Goal: Transaction & Acquisition: Purchase product/service

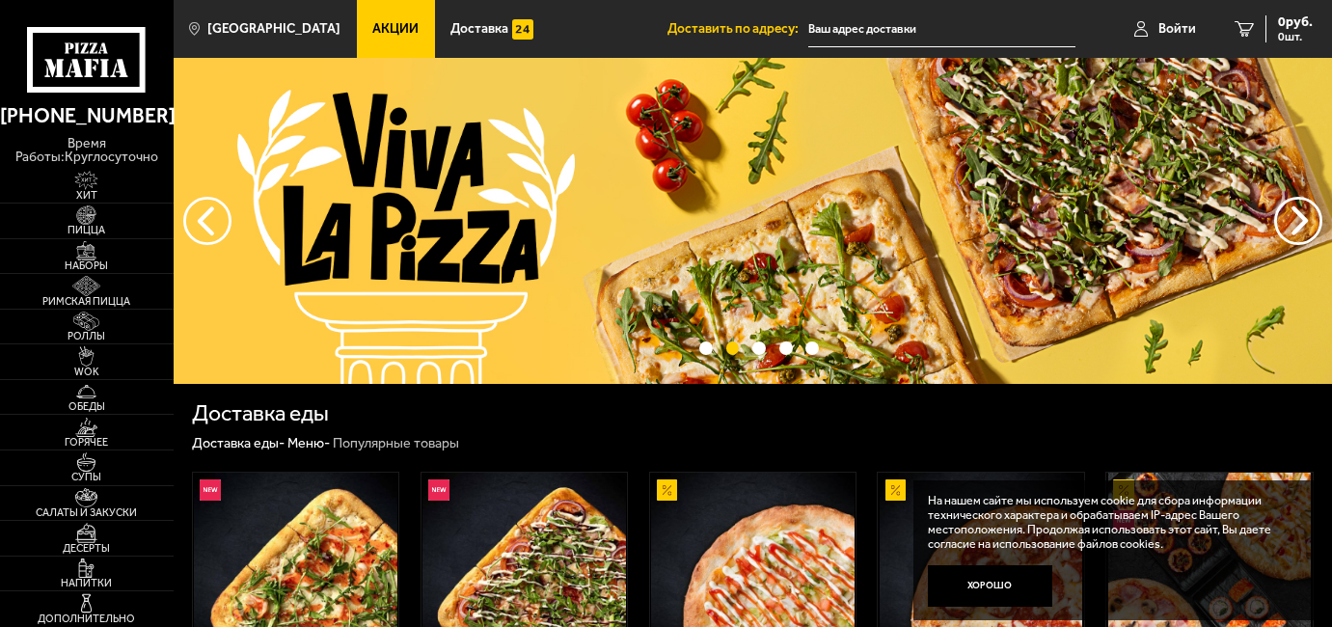
click at [901, 32] on input "text" at bounding box center [941, 30] width 266 height 36
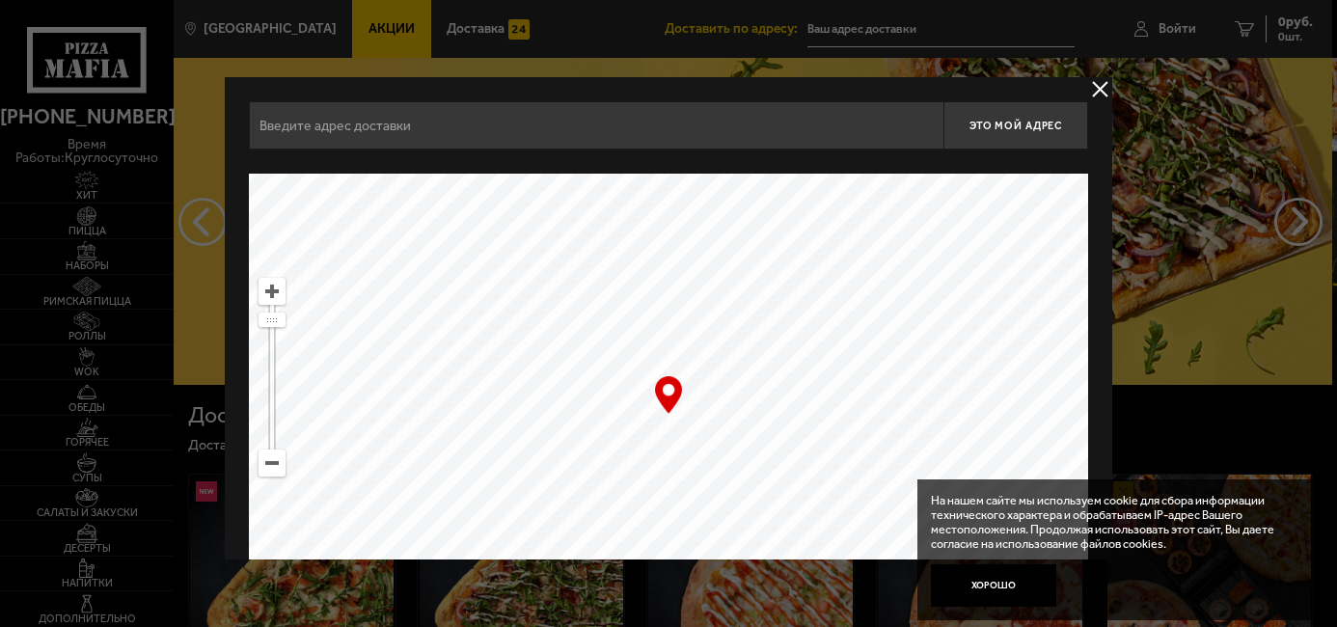
click at [363, 134] on input "text" at bounding box center [596, 125] width 695 height 48
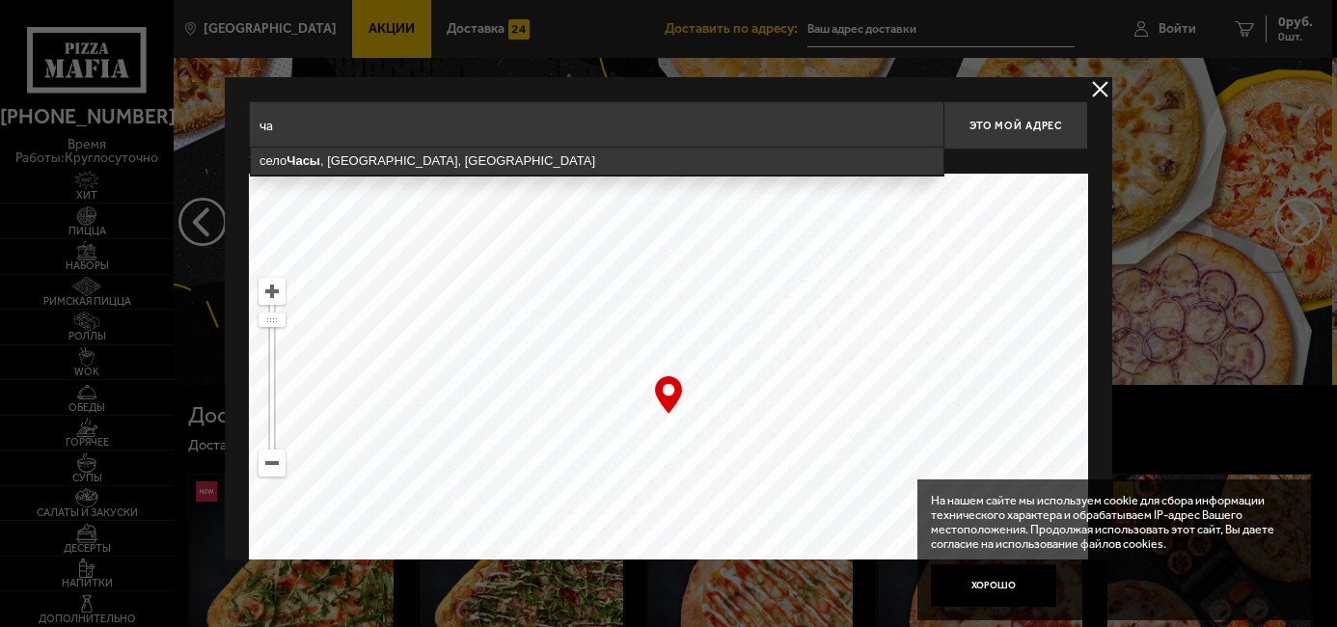
type input "ч"
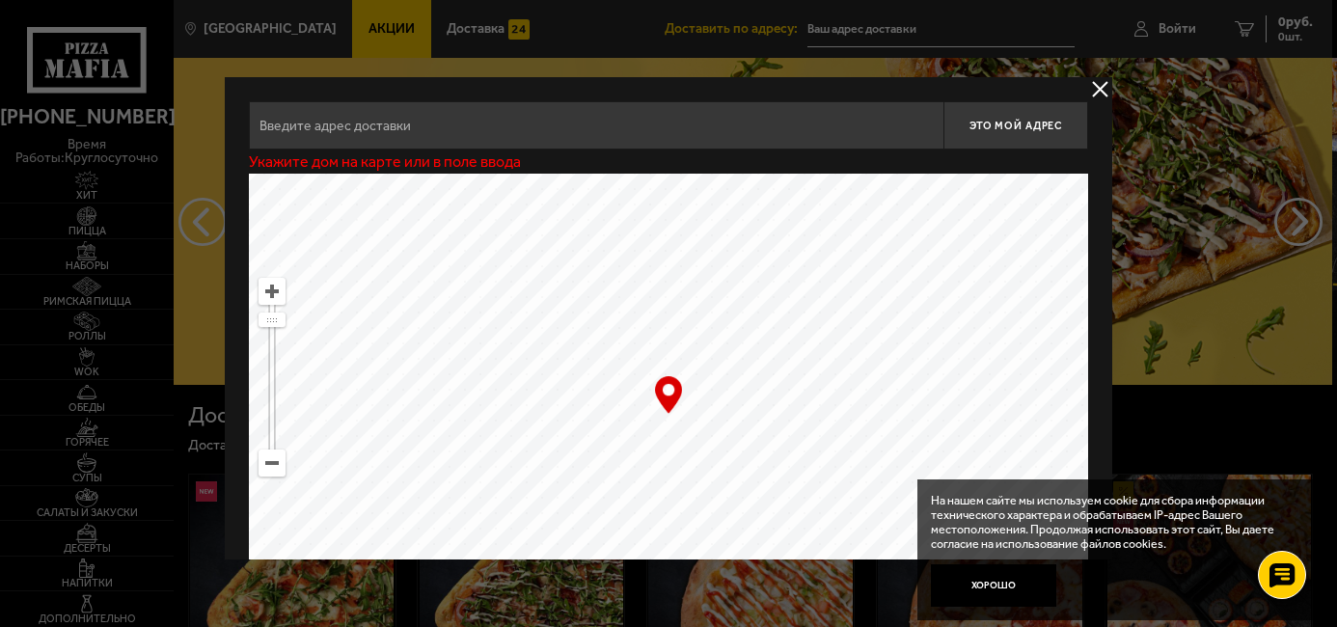
click at [582, 142] on input "text" at bounding box center [596, 125] width 695 height 48
type input "у"
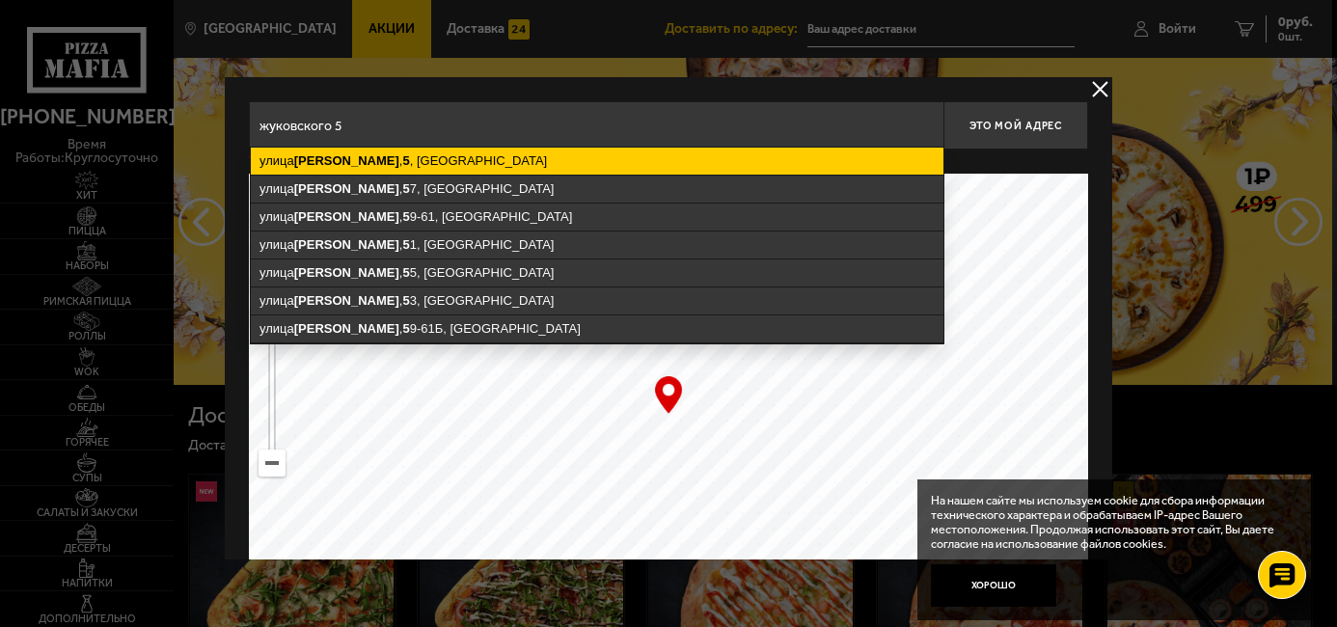
click at [515, 150] on ymaps "улица Жуковского , 5 , Санкт-Петербург" at bounding box center [597, 161] width 693 height 27
type input "Санкт-Петербург, улица Жуковского, 5"
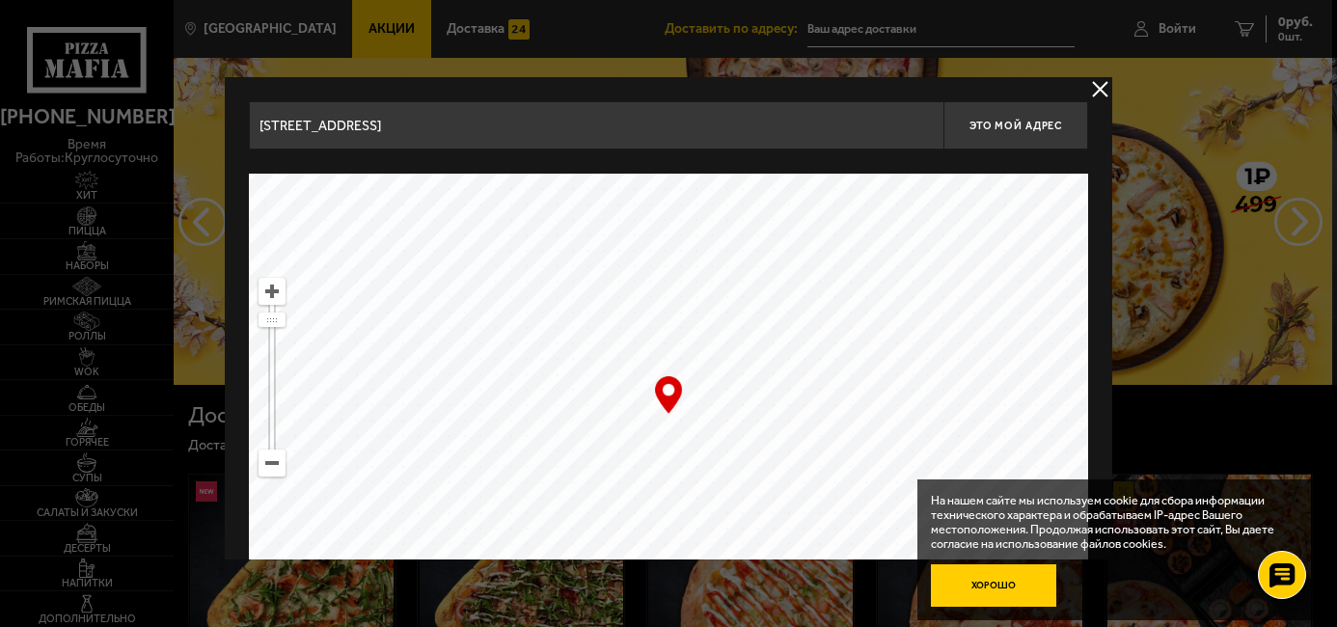
click at [977, 586] on button "Хорошо" at bounding box center [993, 584] width 125 height 41
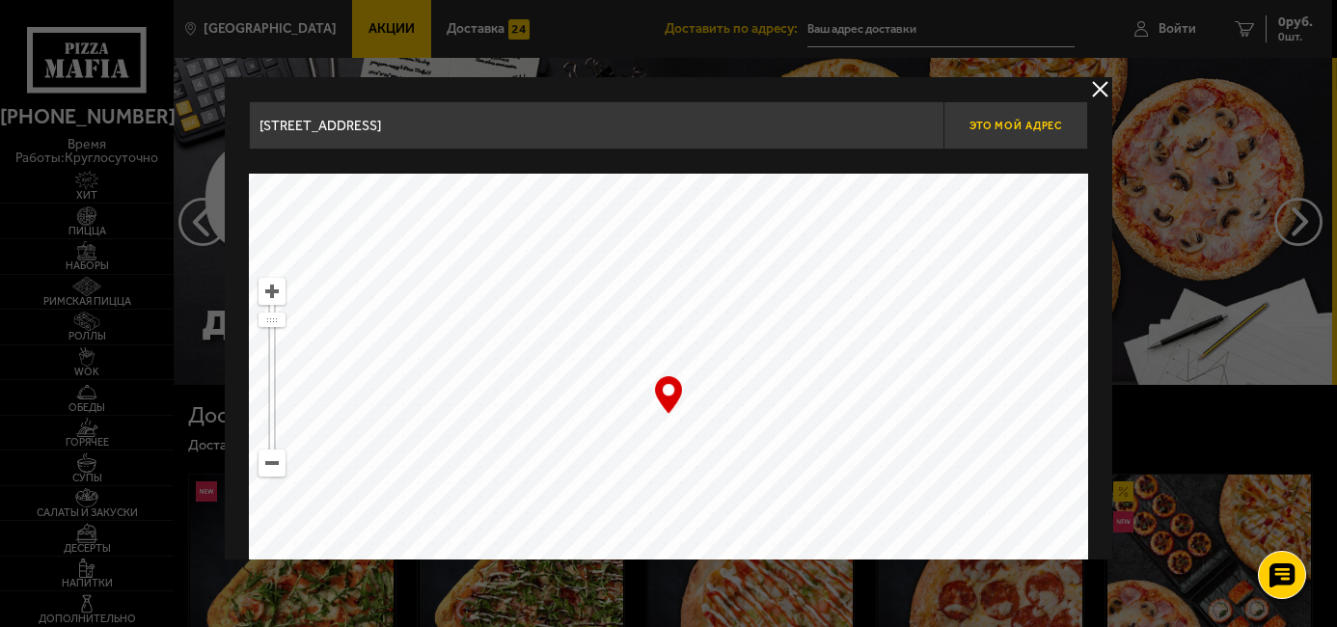
click at [983, 142] on button "Это мой адрес" at bounding box center [1015, 125] width 145 height 48
type input "[STREET_ADDRESS]"
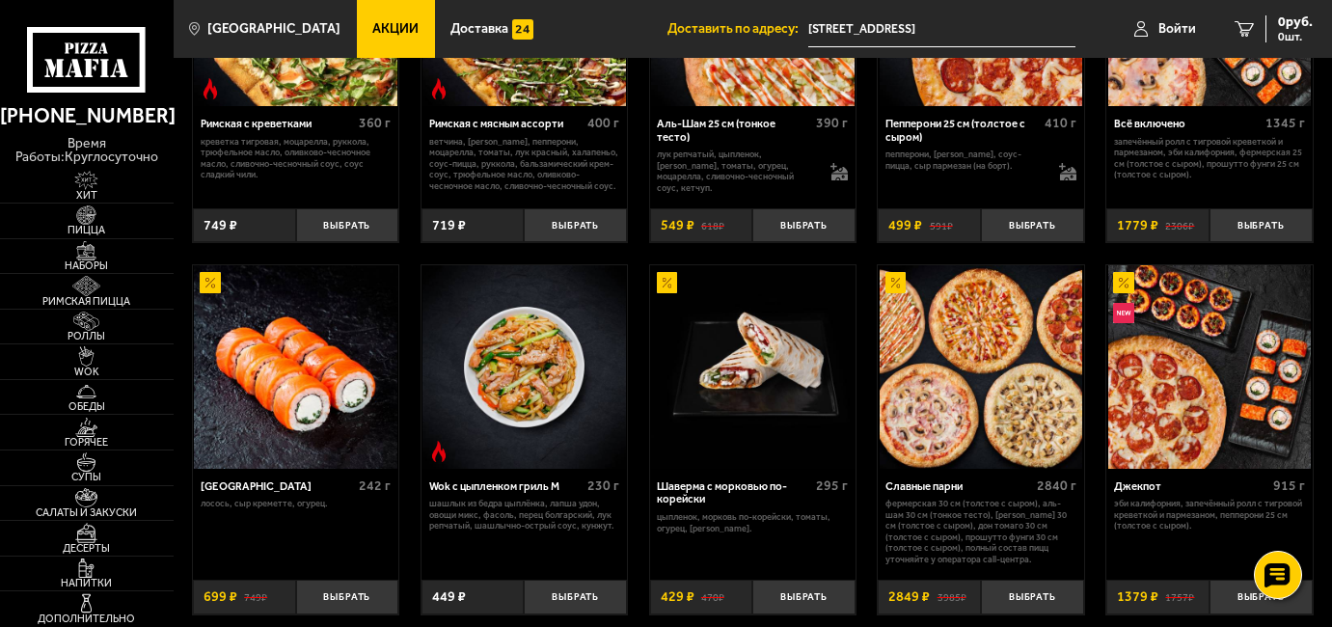
scroll to position [572, 0]
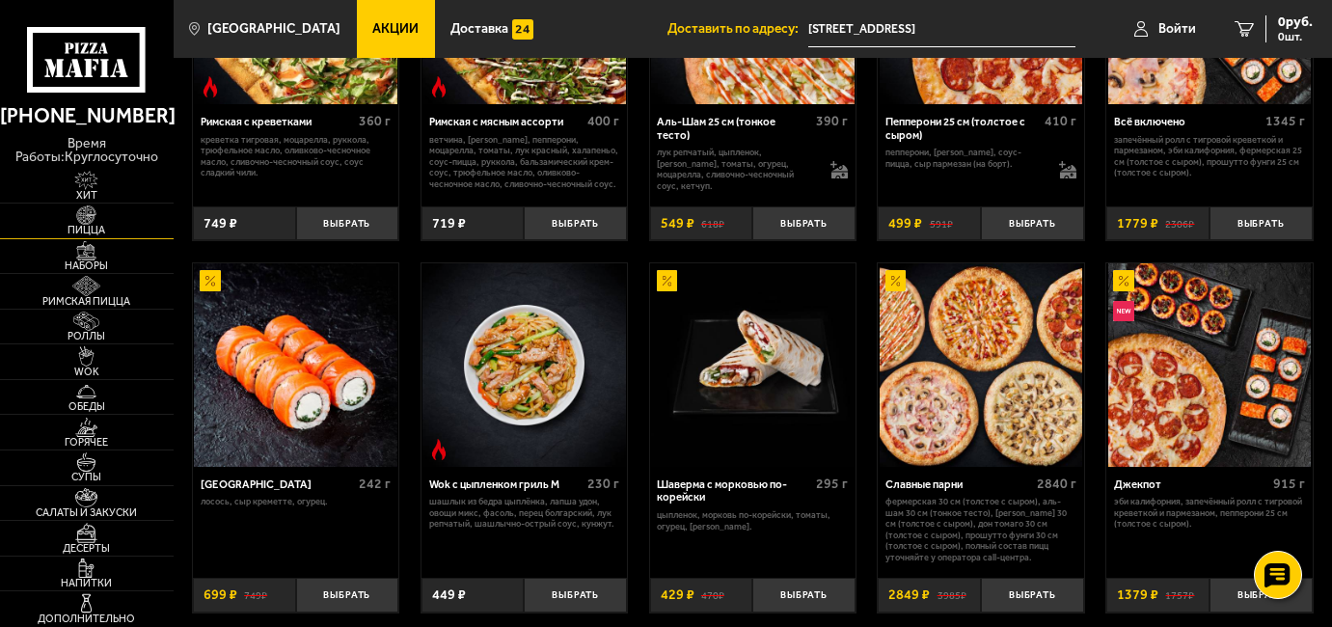
click at [100, 212] on img at bounding box center [86, 214] width 53 height 19
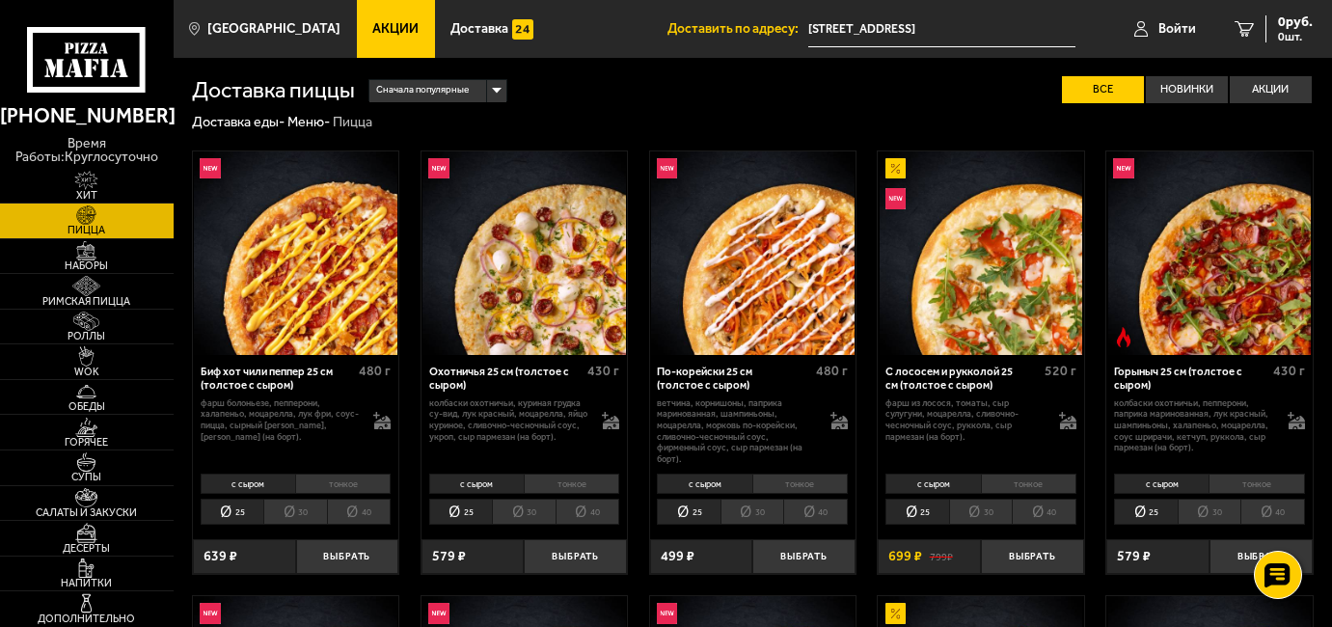
click at [965, 510] on li "30" at bounding box center [980, 512] width 63 height 26
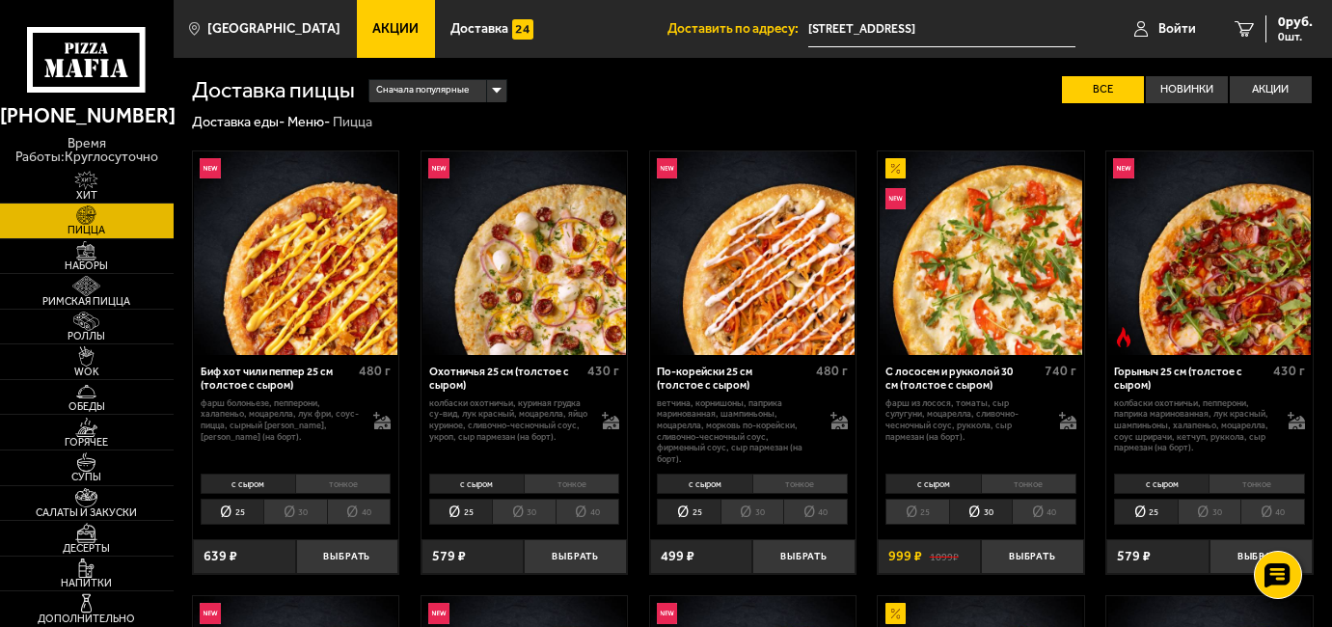
click at [1028, 482] on li "тонкое" at bounding box center [1028, 484] width 95 height 20
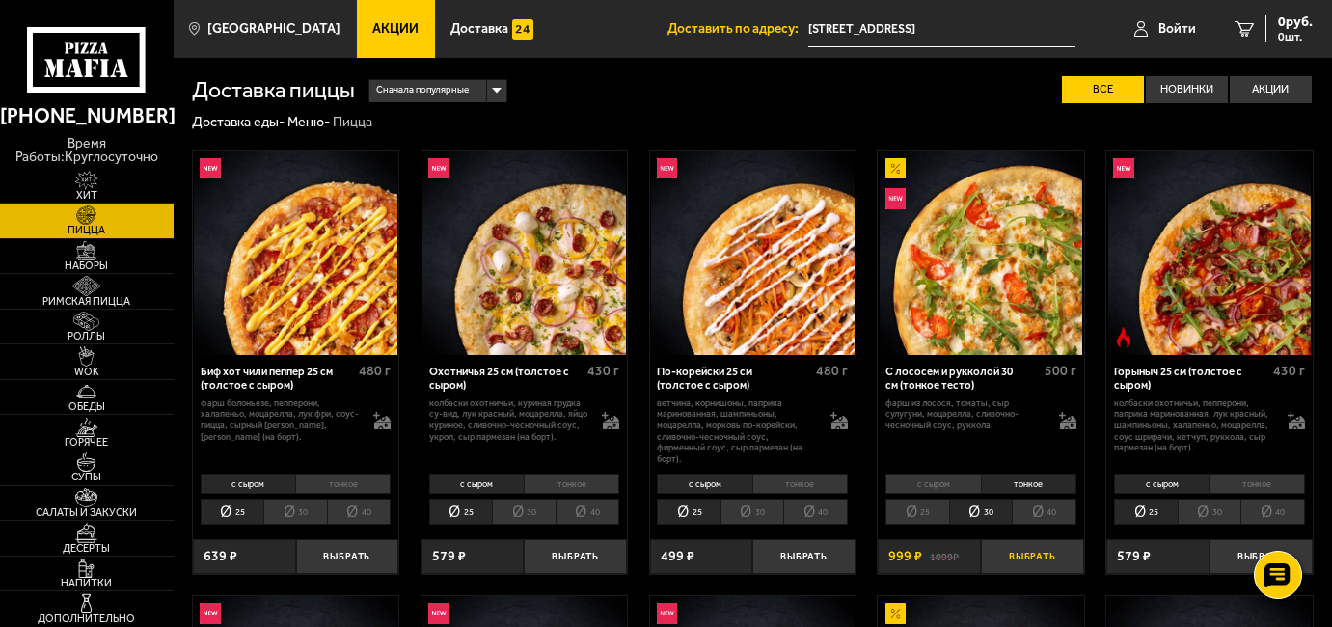
click at [1029, 554] on button "Выбрать" at bounding box center [1032, 556] width 103 height 34
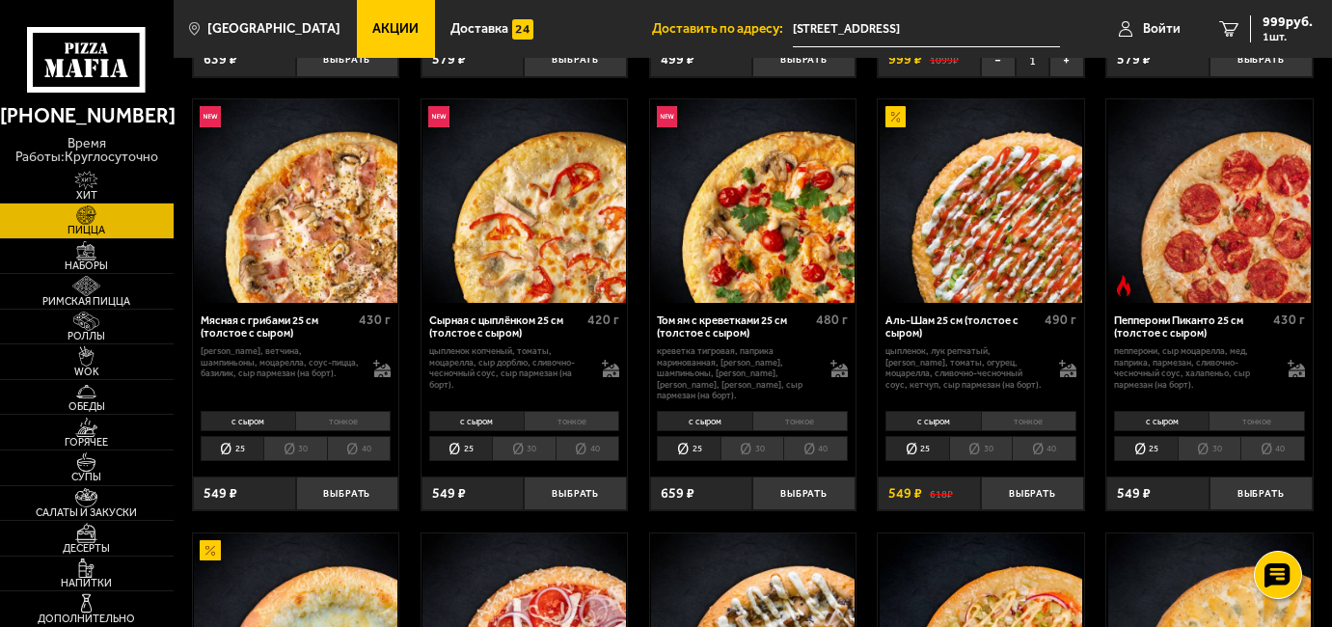
scroll to position [498, 0]
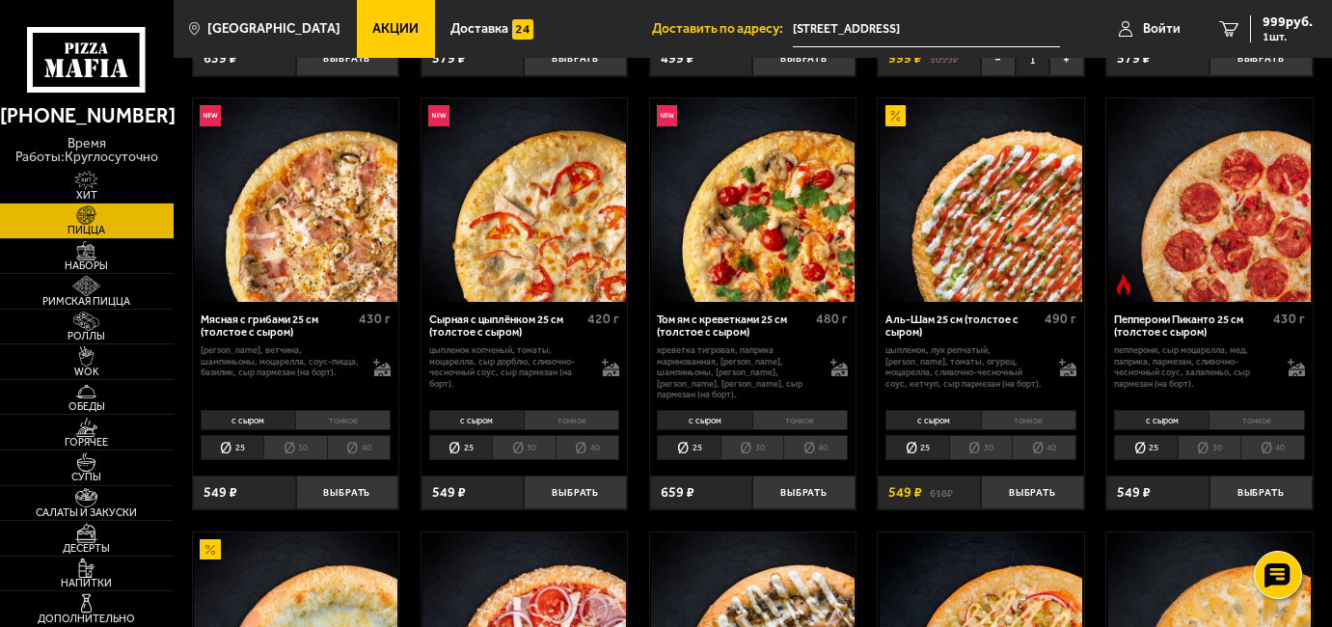
click at [285, 445] on li "30" at bounding box center [294, 448] width 63 height 26
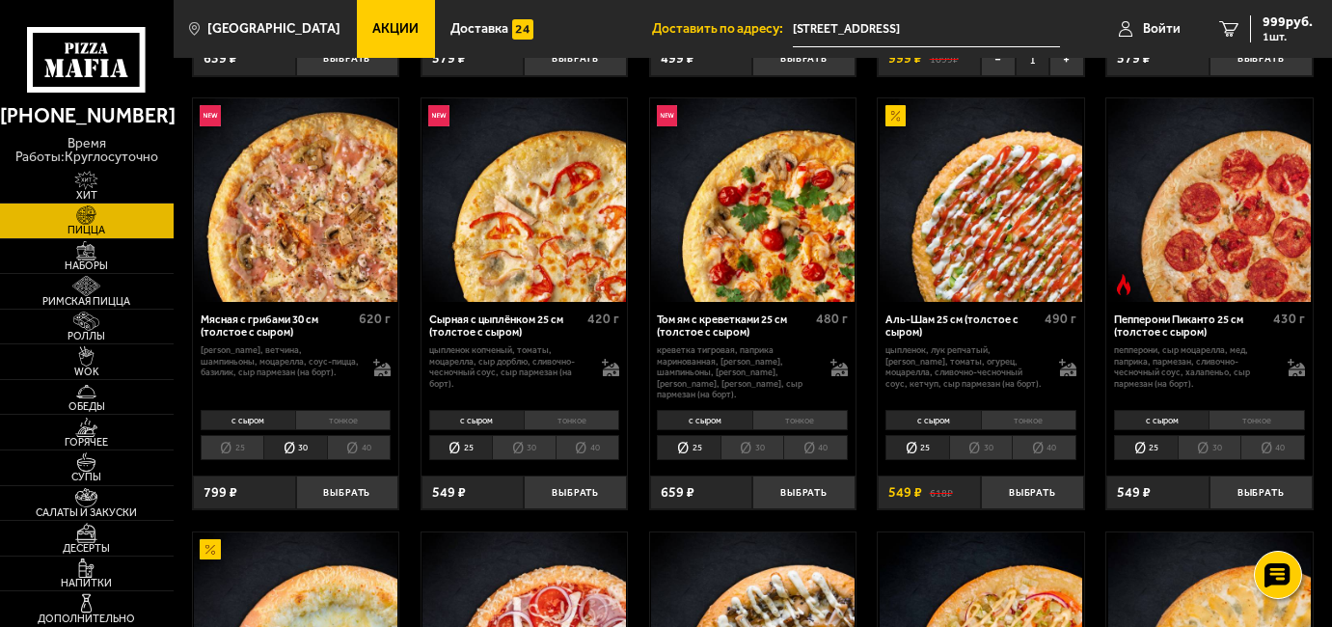
click at [331, 410] on li "тонкое" at bounding box center [342, 420] width 95 height 20
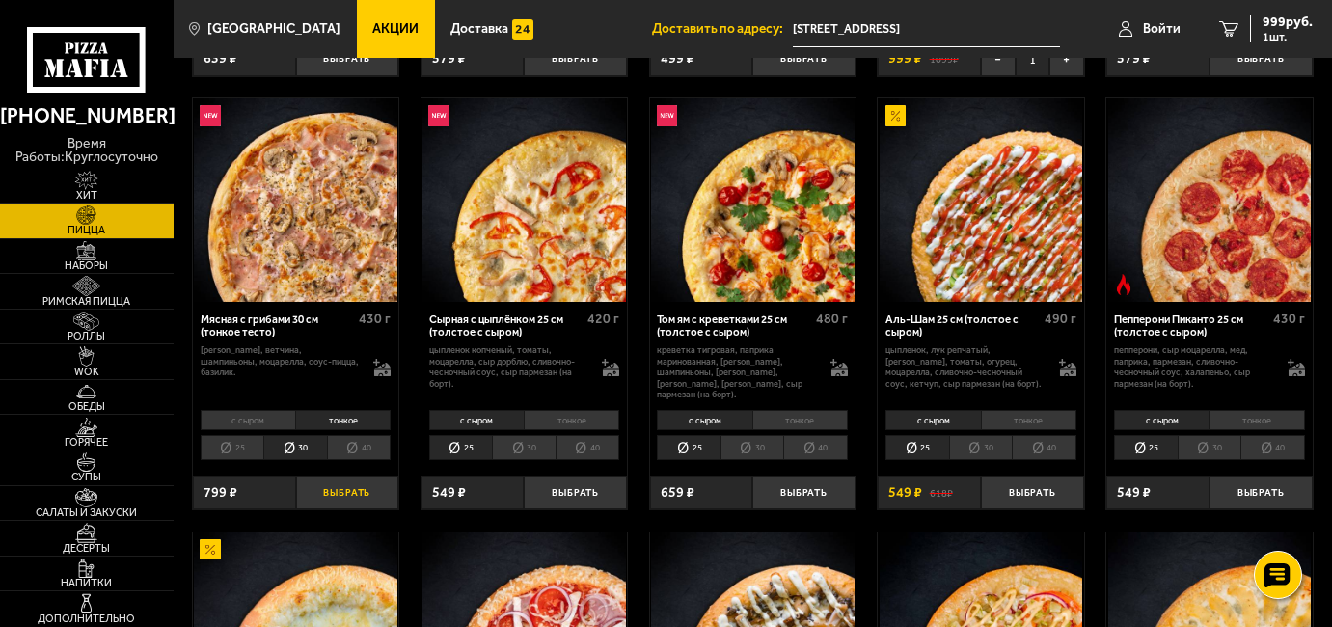
click at [370, 478] on button "Выбрать" at bounding box center [347, 493] width 103 height 34
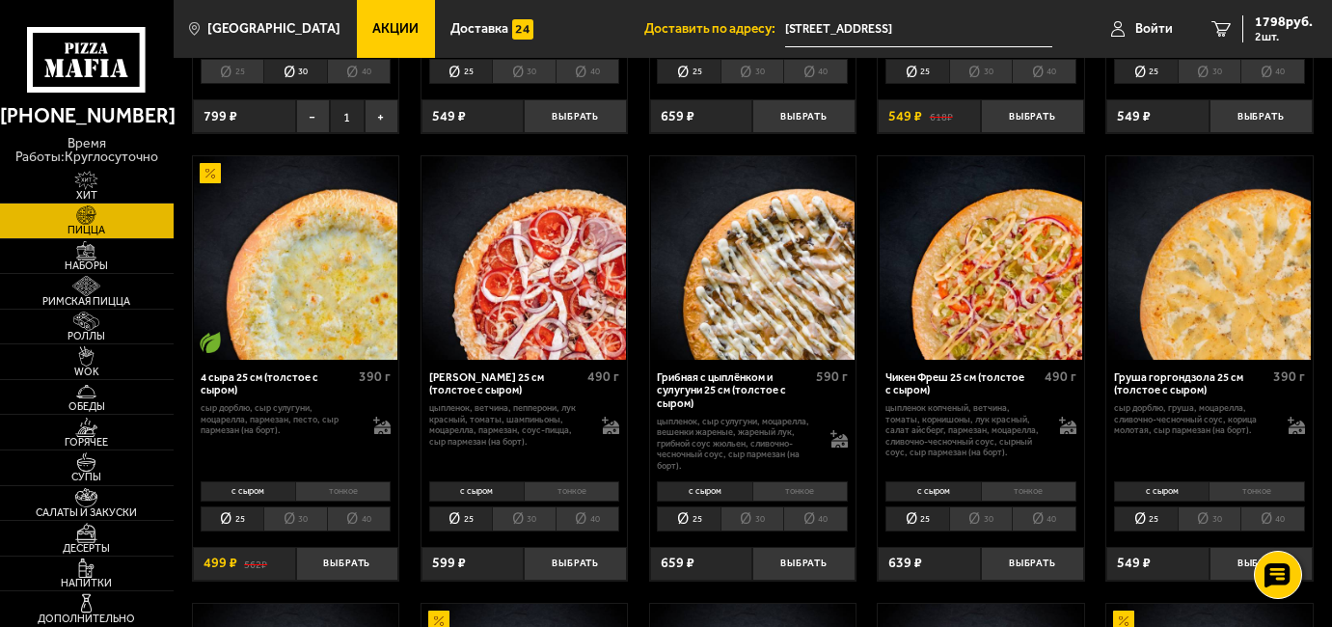
scroll to position [875, 0]
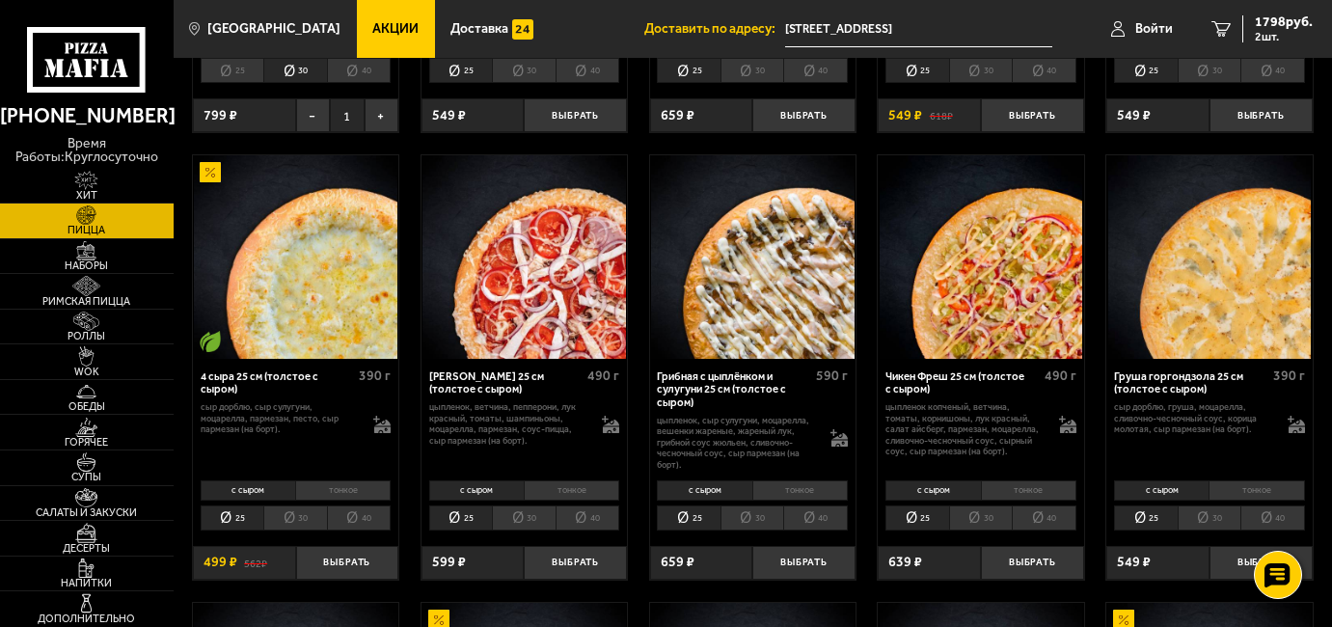
click at [336, 480] on li "тонкое" at bounding box center [342, 490] width 95 height 20
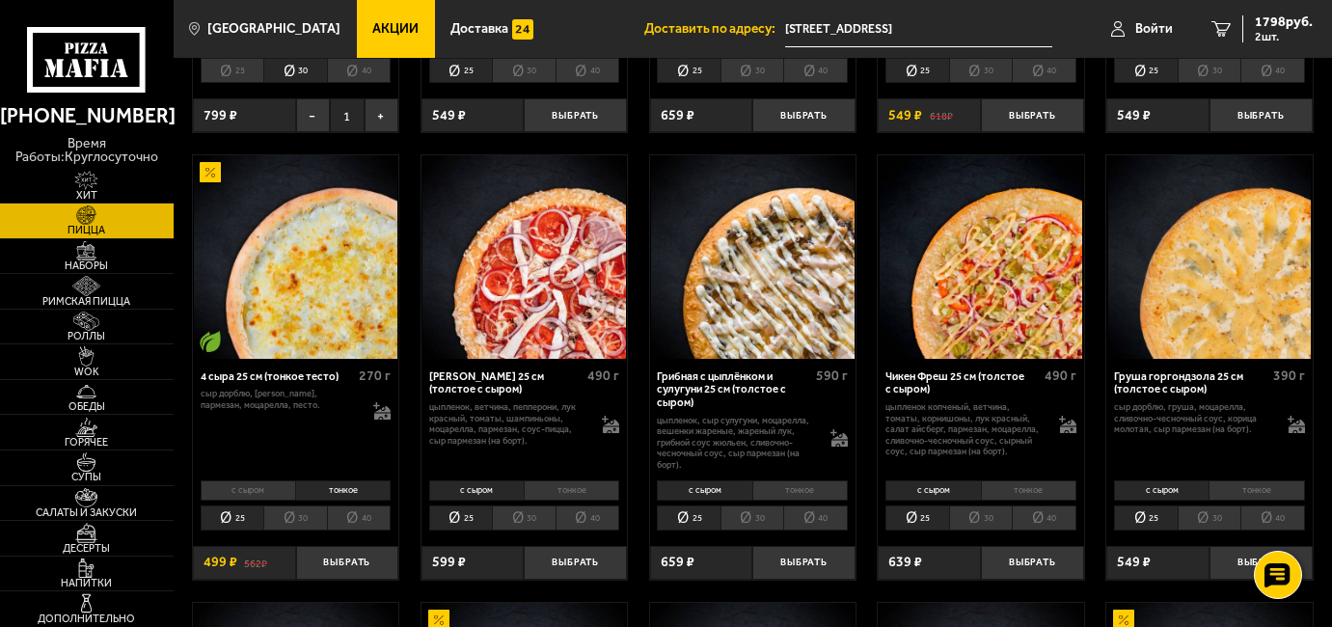
click at [309, 512] on li "30" at bounding box center [294, 518] width 63 height 26
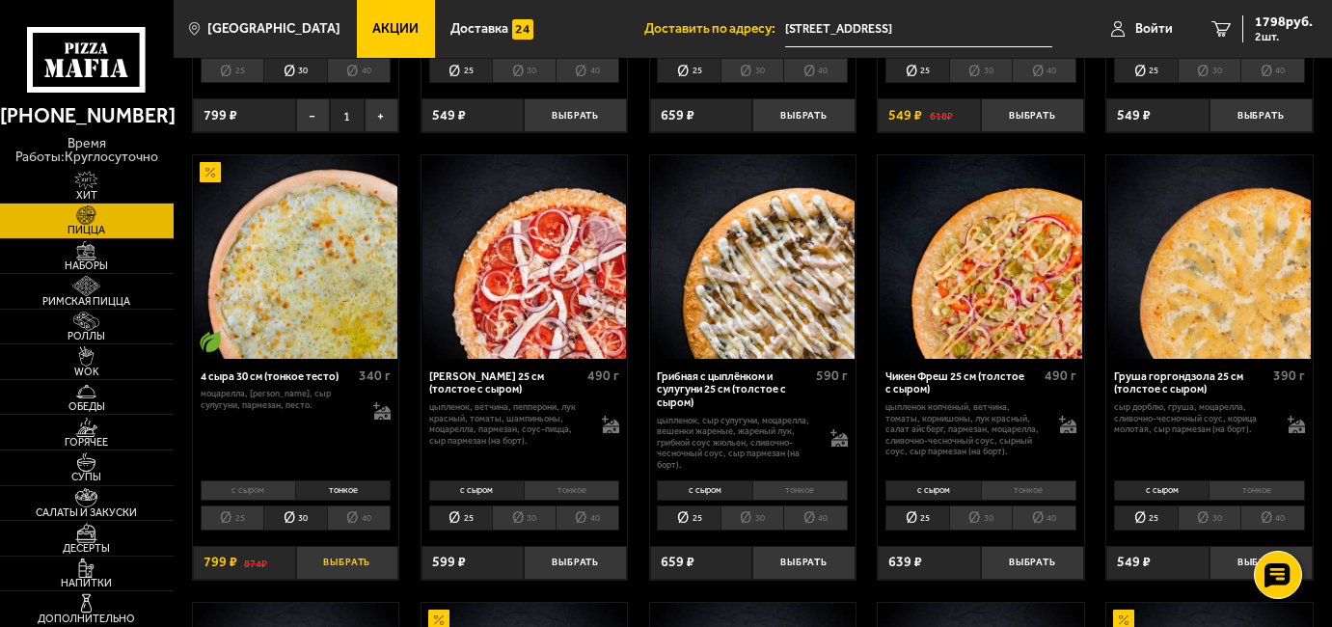
click at [364, 555] on button "Выбрать" at bounding box center [347, 563] width 103 height 34
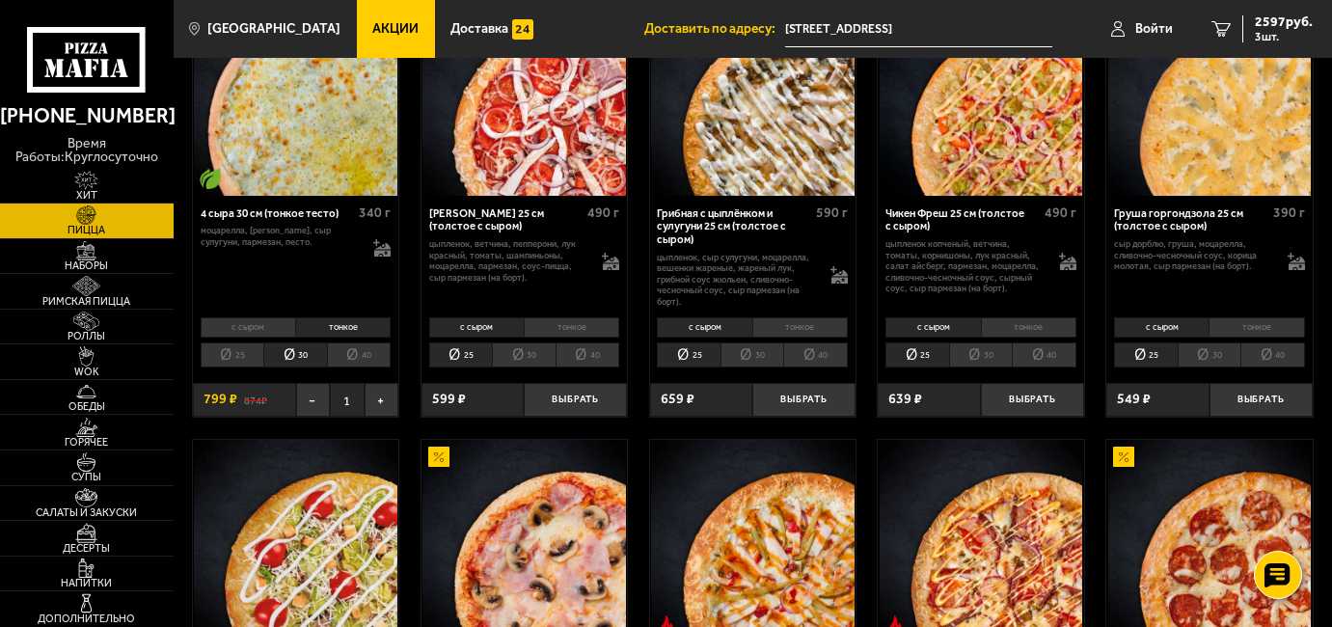
scroll to position [1046, 0]
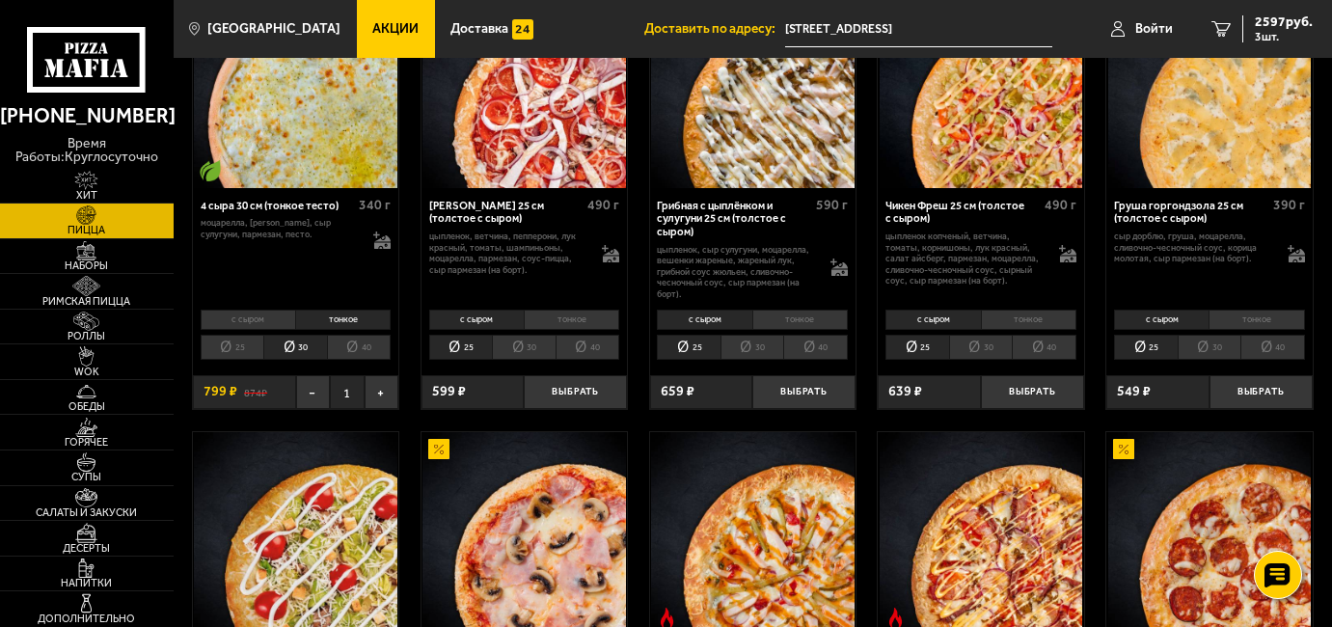
click at [1243, 310] on li "тонкое" at bounding box center [1256, 320] width 95 height 20
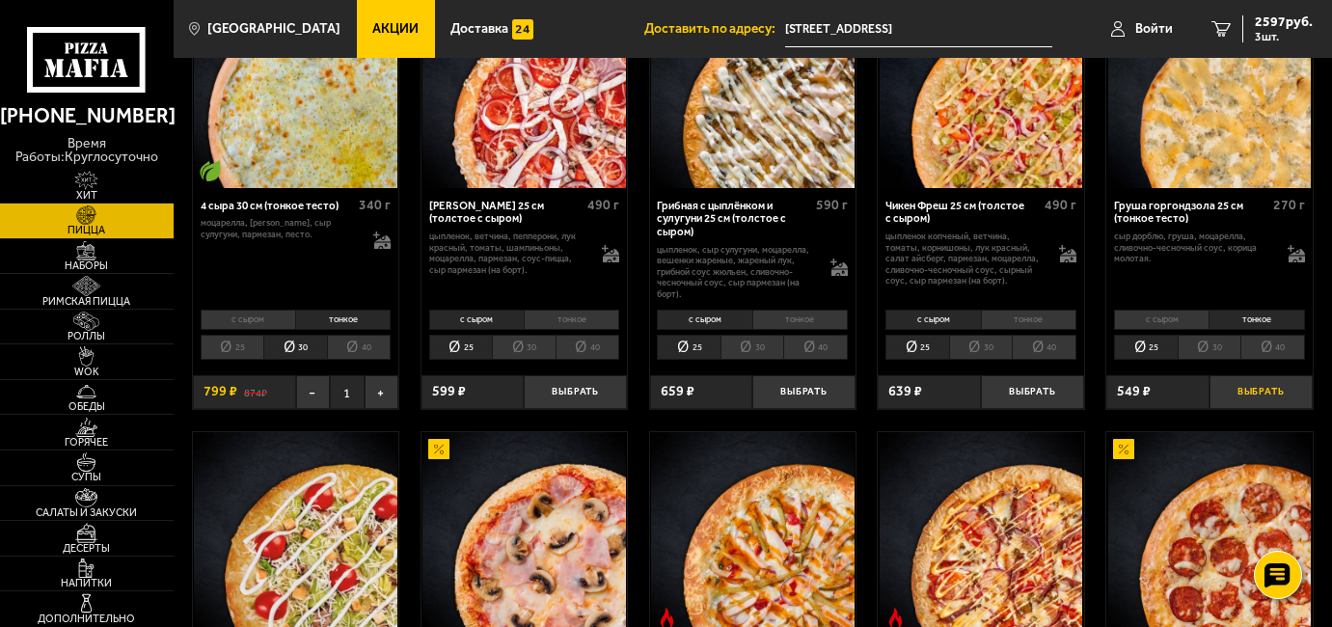
click at [1251, 397] on button "Выбрать" at bounding box center [1261, 392] width 103 height 34
click at [1264, 26] on span "3146 руб." at bounding box center [1284, 22] width 58 height 14
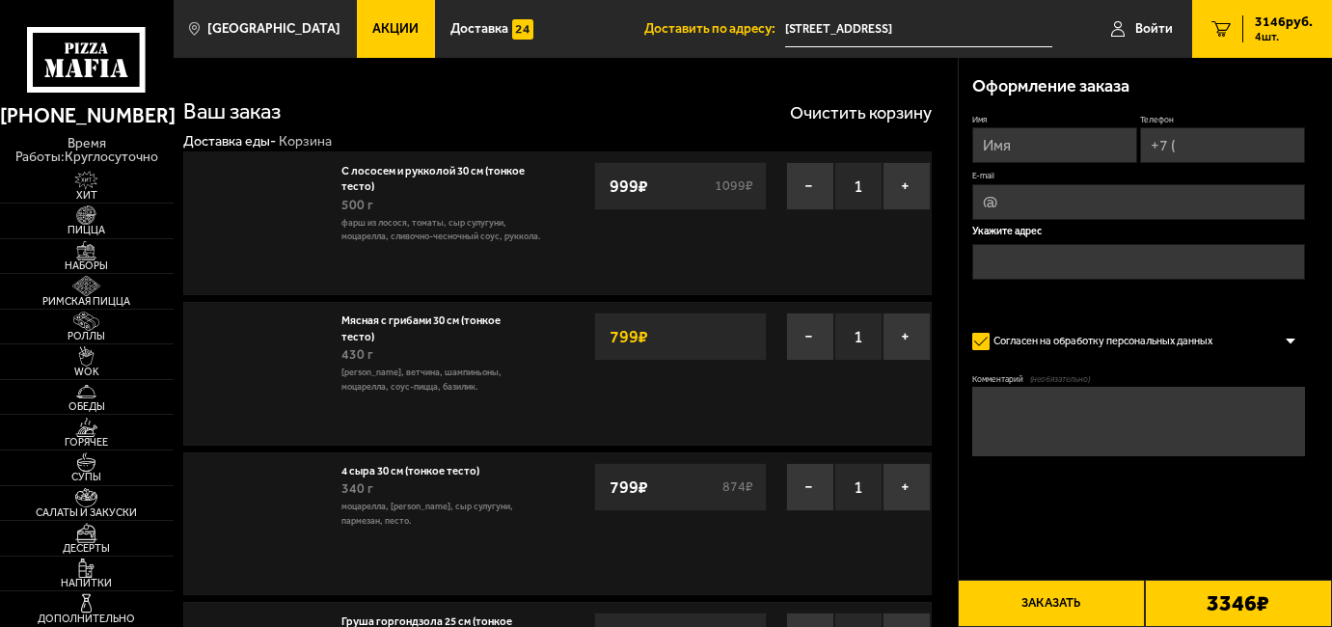
type input "[STREET_ADDRESS]"
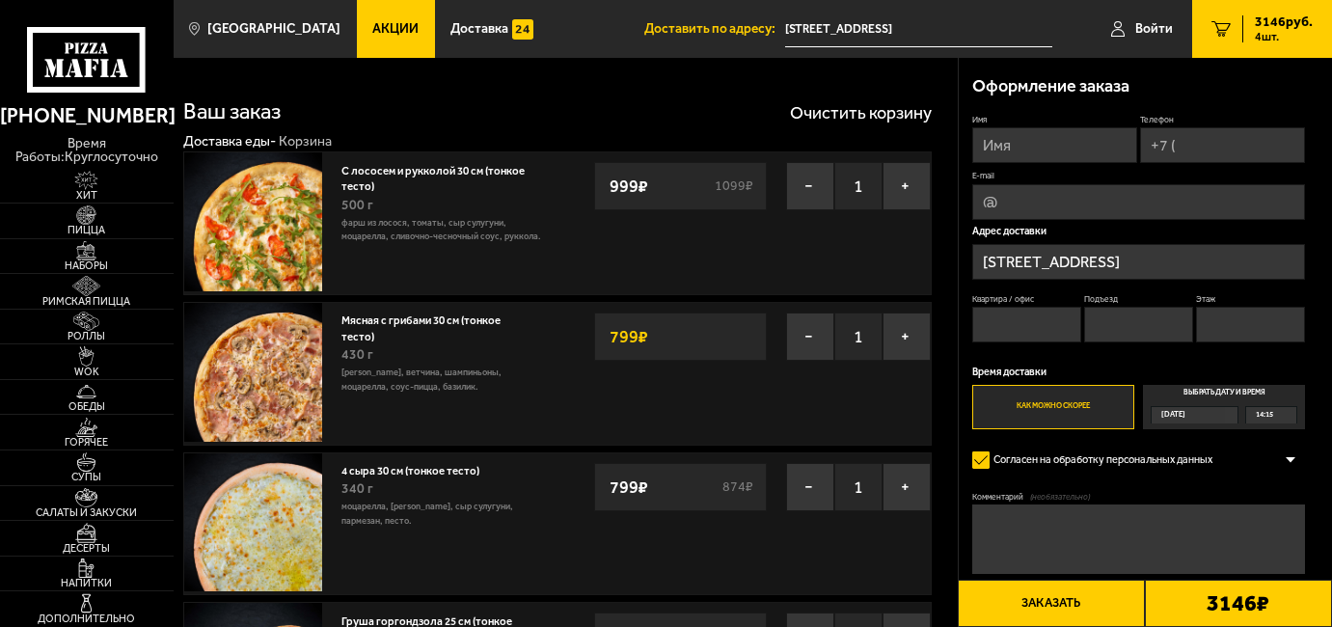
click at [1050, 133] on input "Имя" at bounding box center [1054, 145] width 165 height 36
type input "[PERSON_NAME]"
click at [1197, 143] on input "Телефон" at bounding box center [1222, 145] width 165 height 36
type input "[PHONE_NUMBER]"
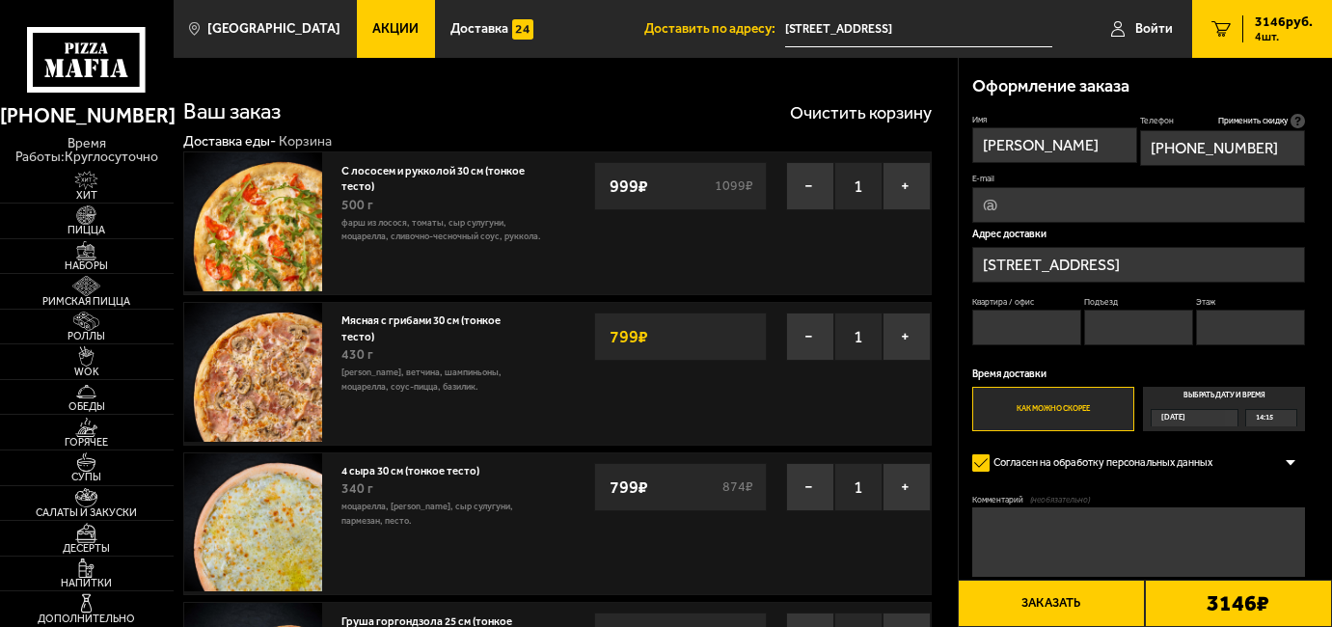
click at [1119, 211] on input "E-mail" at bounding box center [1138, 205] width 333 height 36
type input "[EMAIL_ADDRESS][DOMAIN_NAME]"
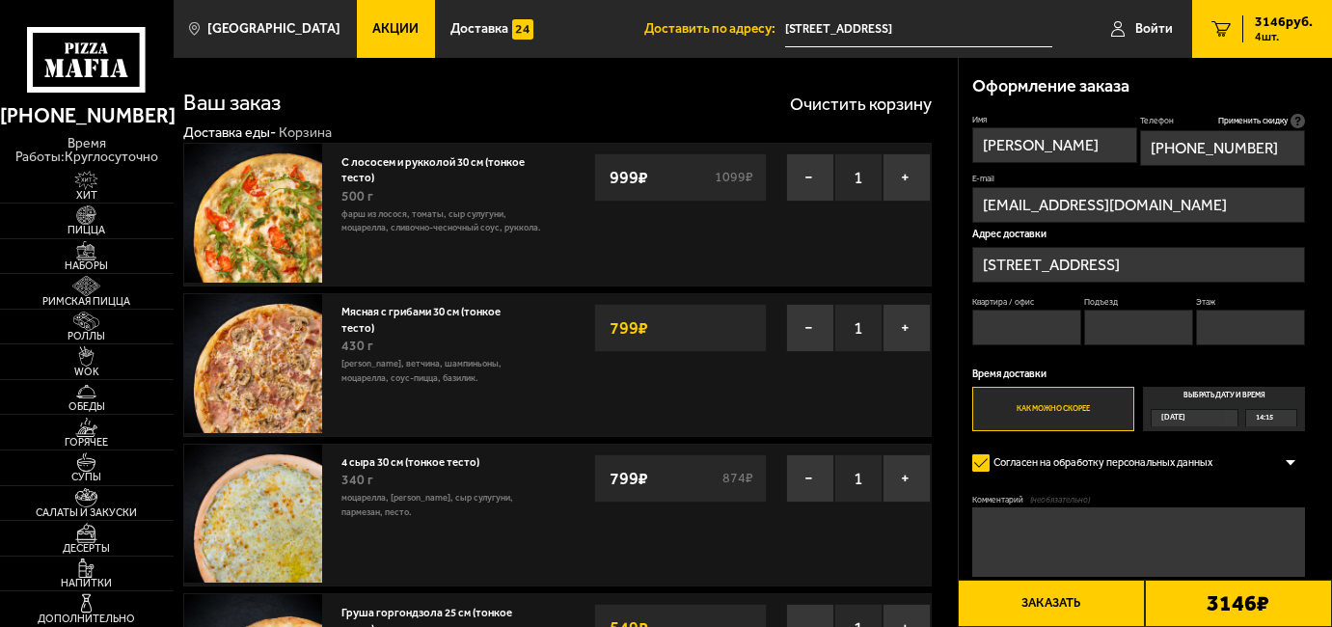
scroll to position [7, 0]
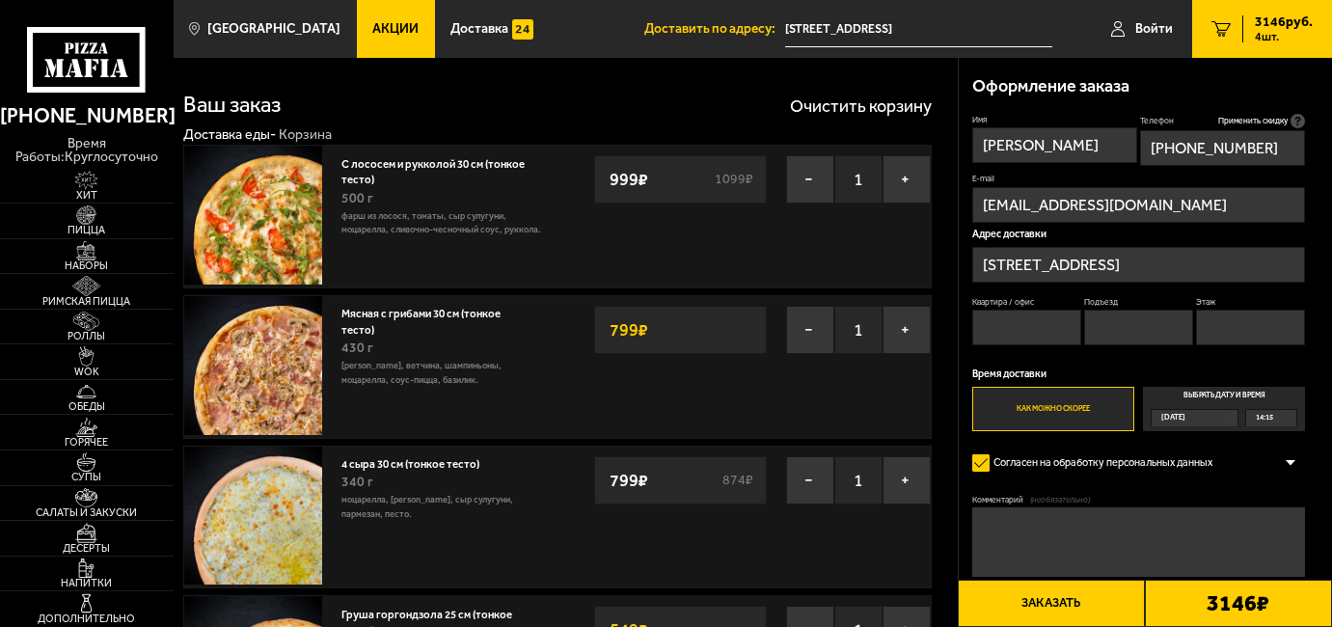
click at [1013, 321] on input "Квартира / офис" at bounding box center [1027, 328] width 110 height 36
type input "а"
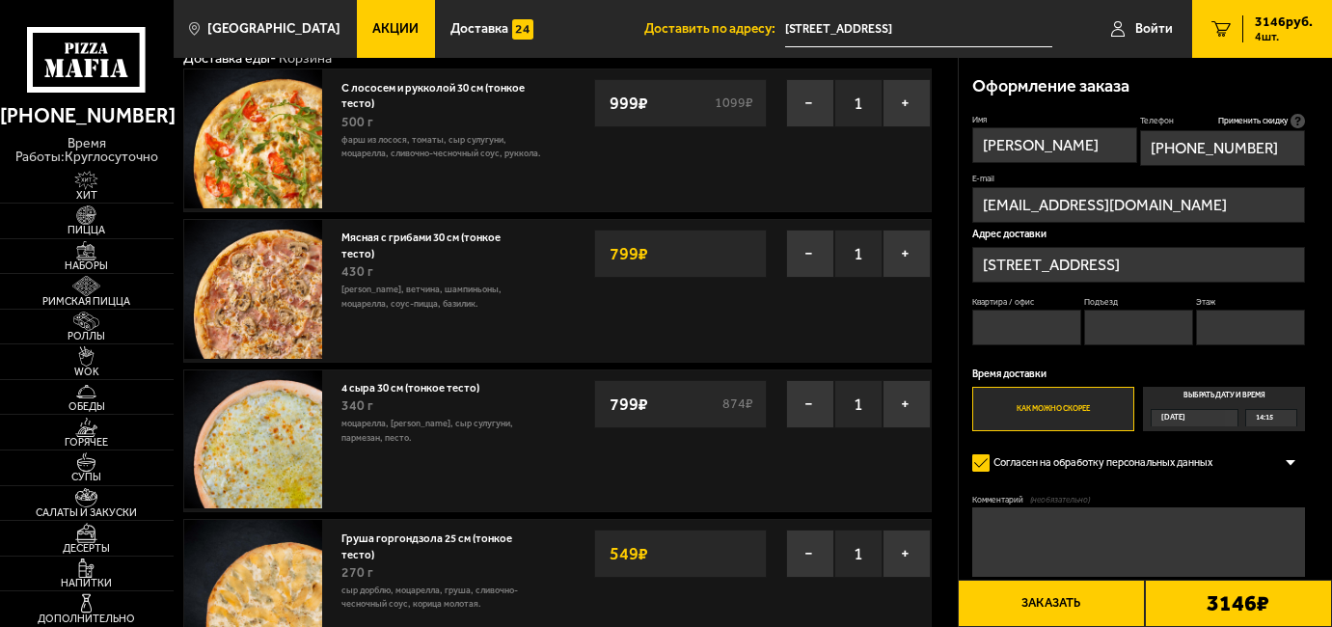
scroll to position [84, 0]
click at [1022, 547] on textarea "Комментарий (необязательно)" at bounding box center [1138, 541] width 333 height 69
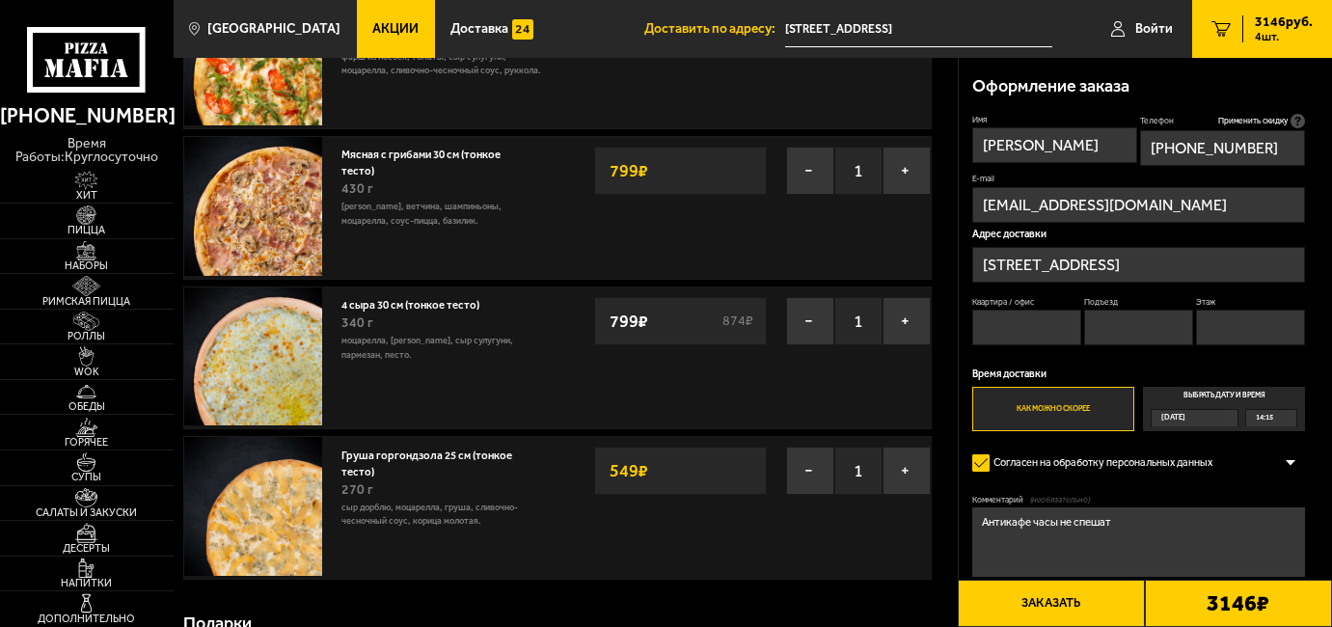
scroll to position [168, 0]
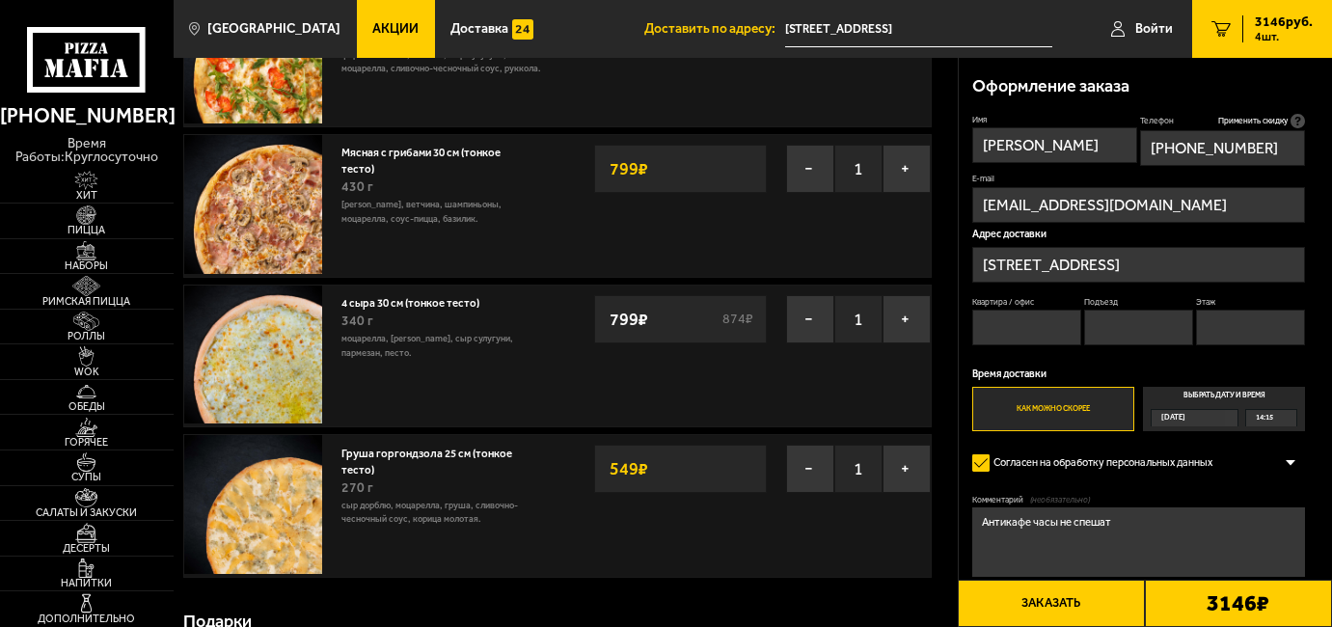
type textarea "Антикафе часы не спешат"
click at [1273, 422] on span "14:15" at bounding box center [1264, 418] width 17 height 16
click at [0, 0] on input "Выбрать дату и время Сегодня 14:15" at bounding box center [0, 0] width 0 height 0
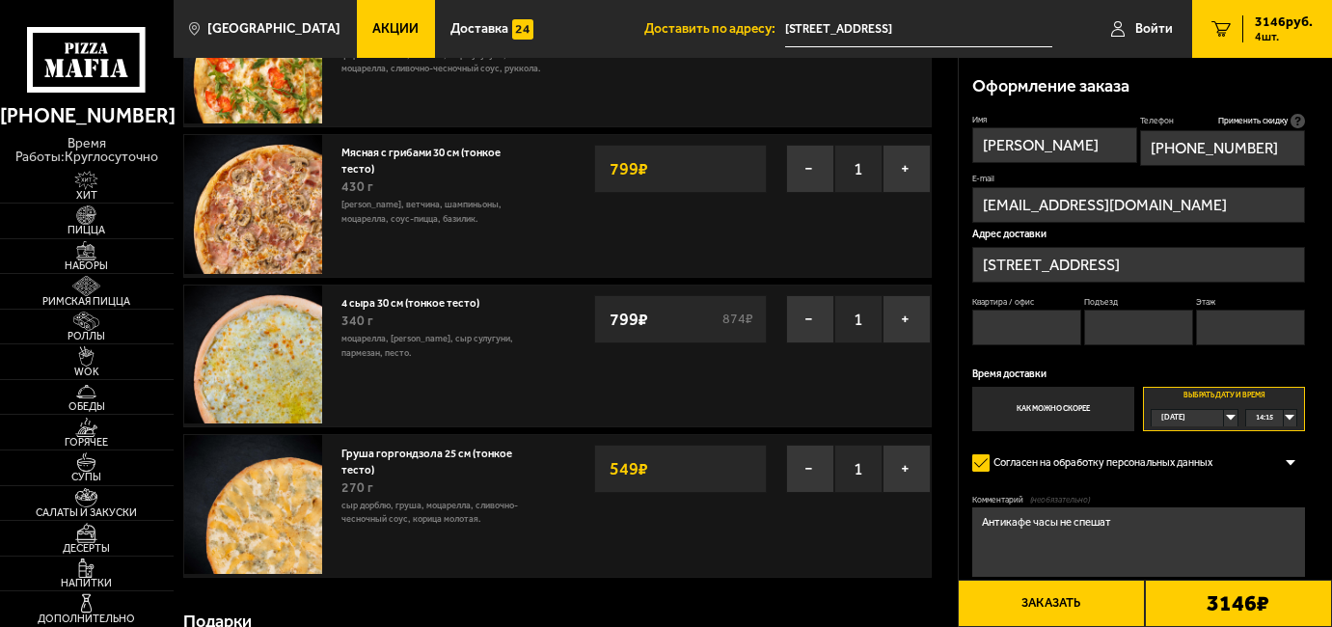
click at [1290, 415] on div "14:15" at bounding box center [1271, 418] width 50 height 16
click at [1272, 516] on span "15:30" at bounding box center [1265, 521] width 17 height 16
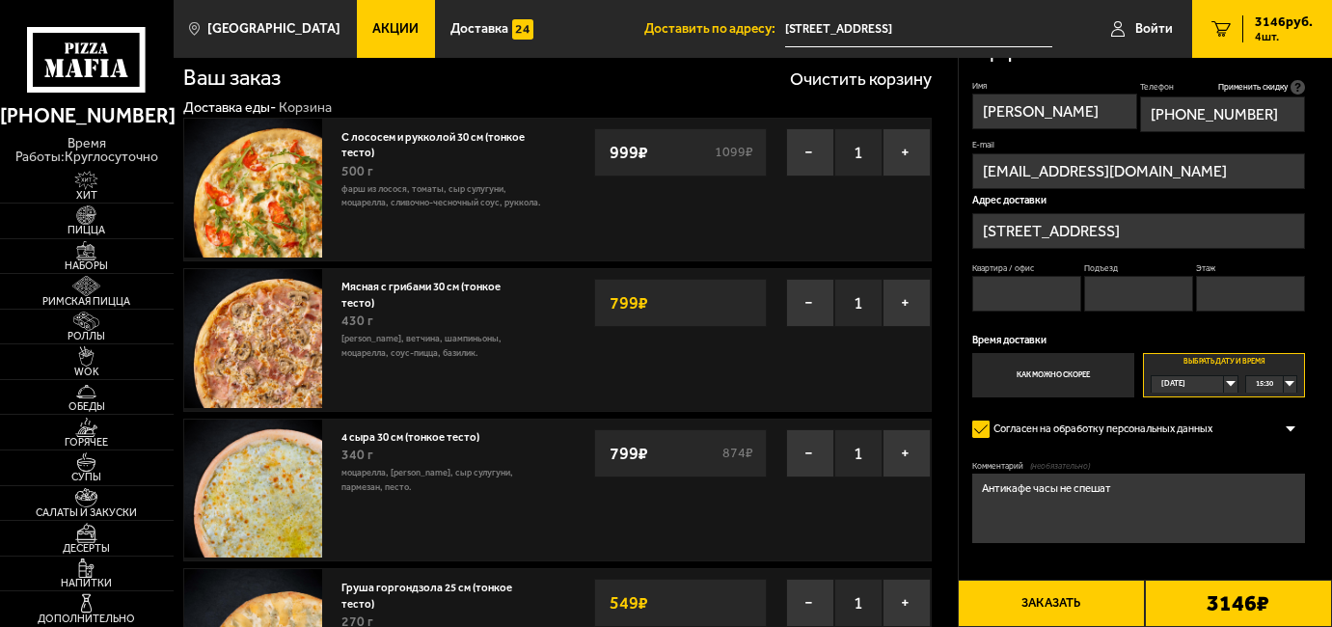
scroll to position [0, 0]
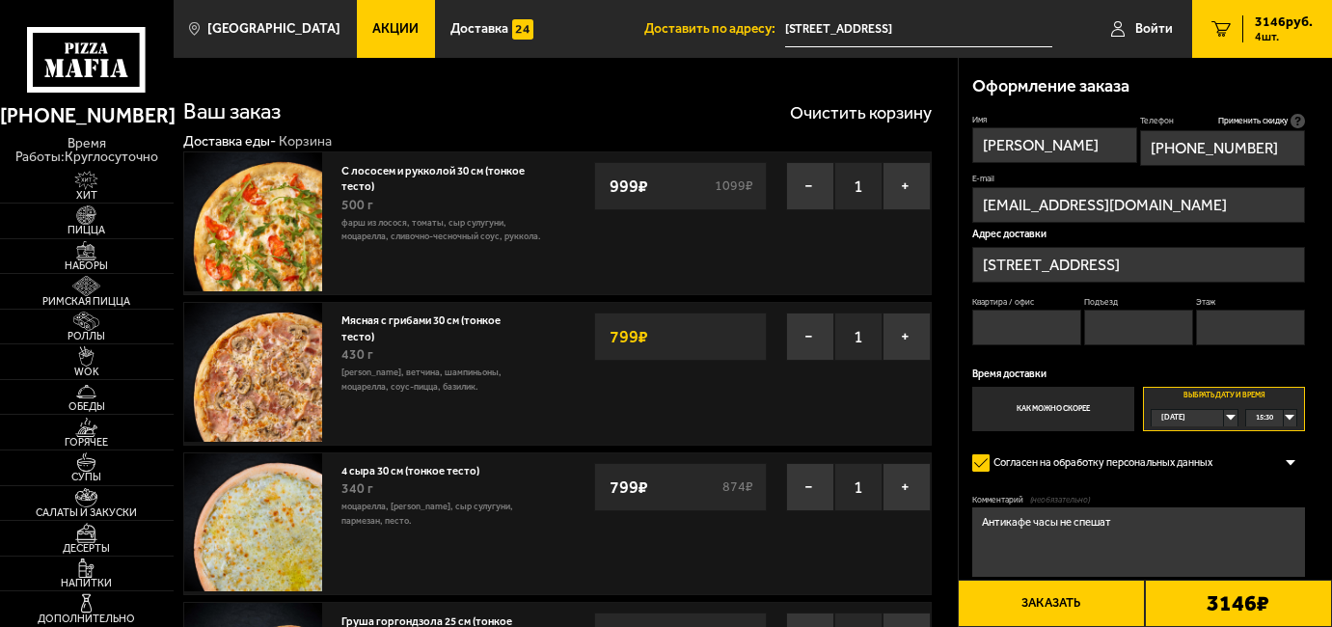
click at [1088, 600] on button "Заказать" at bounding box center [1051, 603] width 187 height 47
click at [1024, 324] on input "Квартира / офис" at bounding box center [1027, 328] width 110 height 36
type input "1"
click at [1112, 331] on input "1" at bounding box center [1139, 328] width 110 height 36
type input "1"
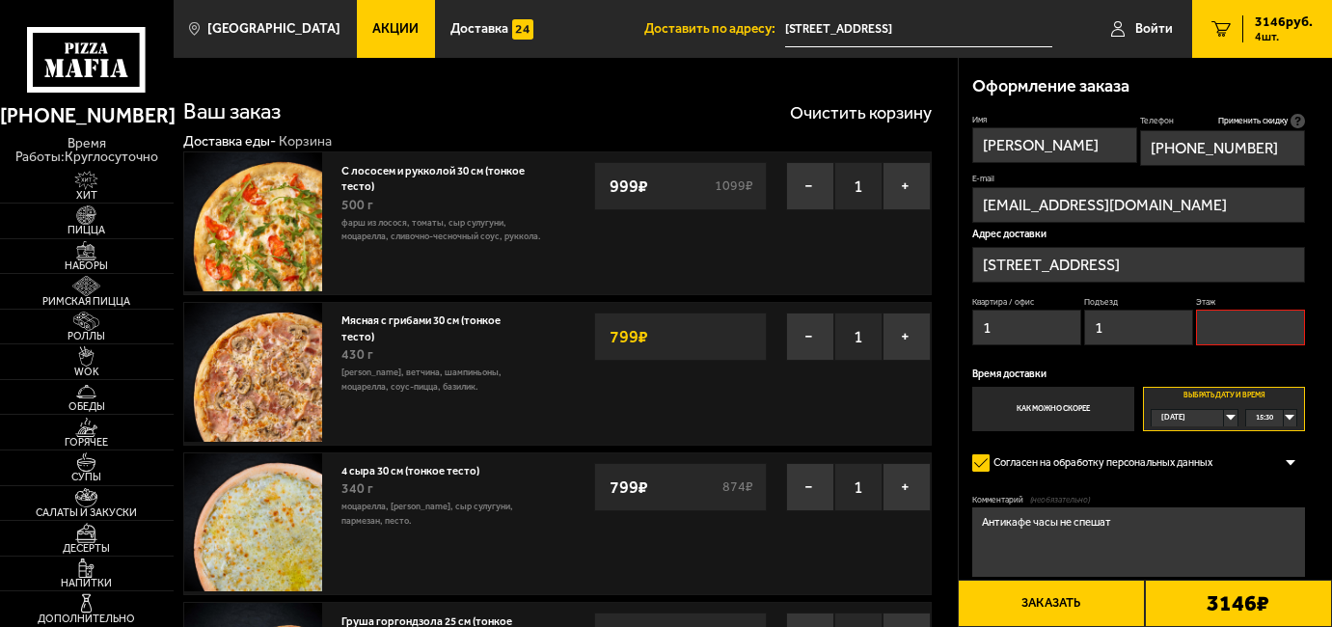
click at [1209, 325] on input "Этаж" at bounding box center [1251, 328] width 110 height 36
type input "1"
click at [1153, 525] on textarea "Антикафе часы не спешат" at bounding box center [1138, 541] width 333 height 69
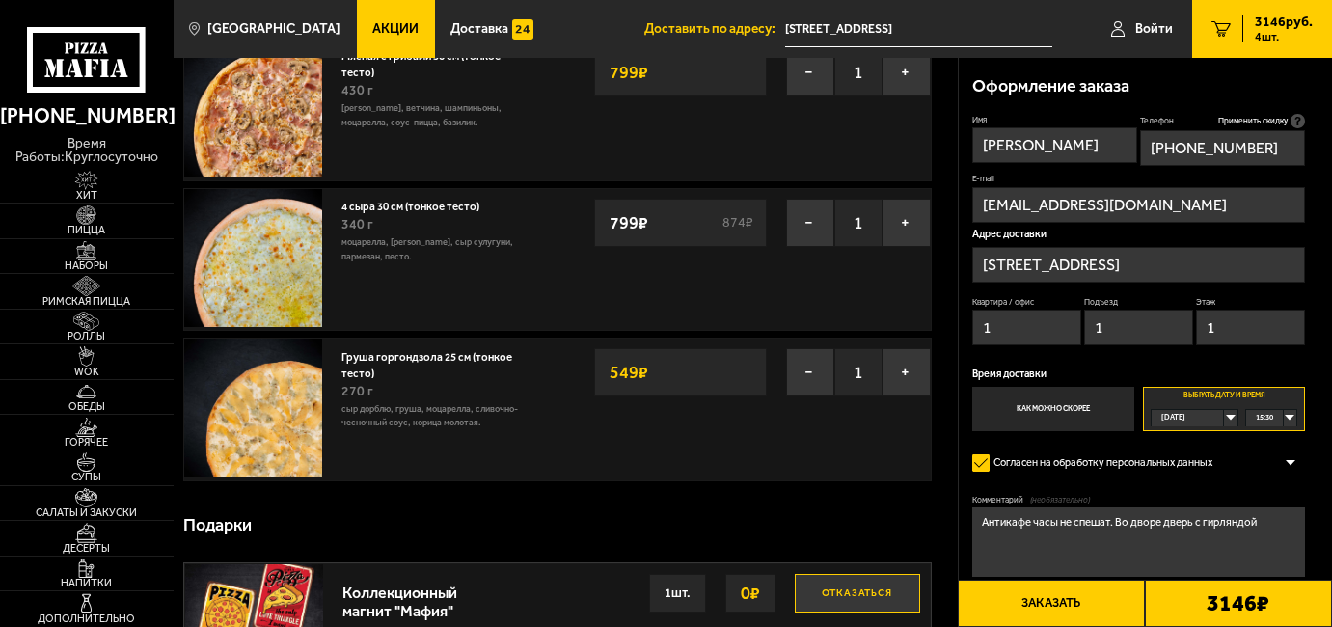
scroll to position [263, 0]
type textarea "Антикафе часы не спешат. Во дворе дверь с гирляндой"
click at [795, 369] on button "−" at bounding box center [810, 373] width 48 height 48
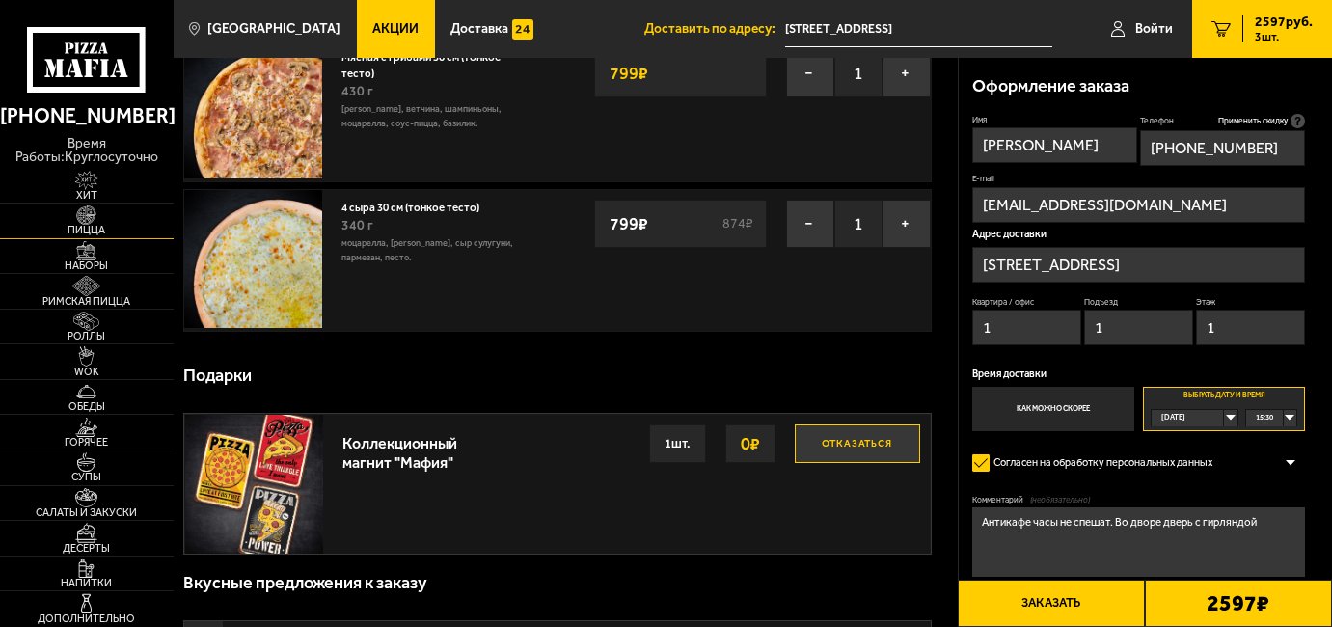
click at [99, 225] on span "Пицца" at bounding box center [87, 230] width 174 height 11
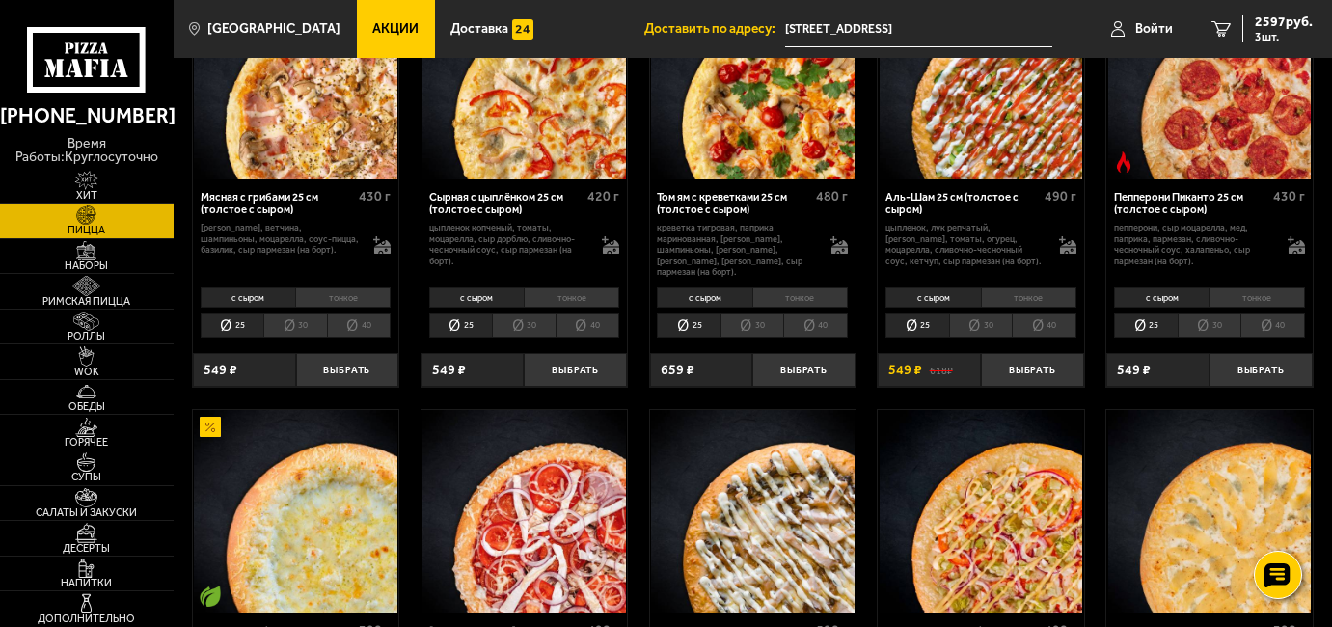
scroll to position [621, 0]
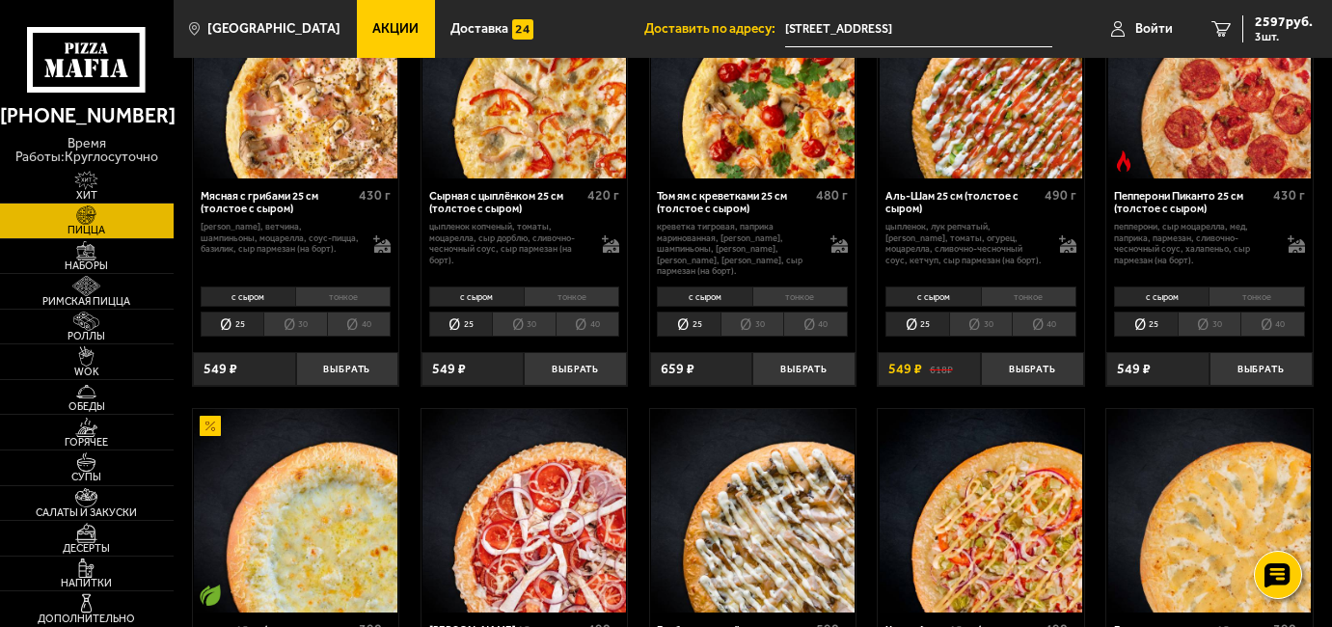
click at [1239, 286] on li "тонкое" at bounding box center [1256, 296] width 95 height 20
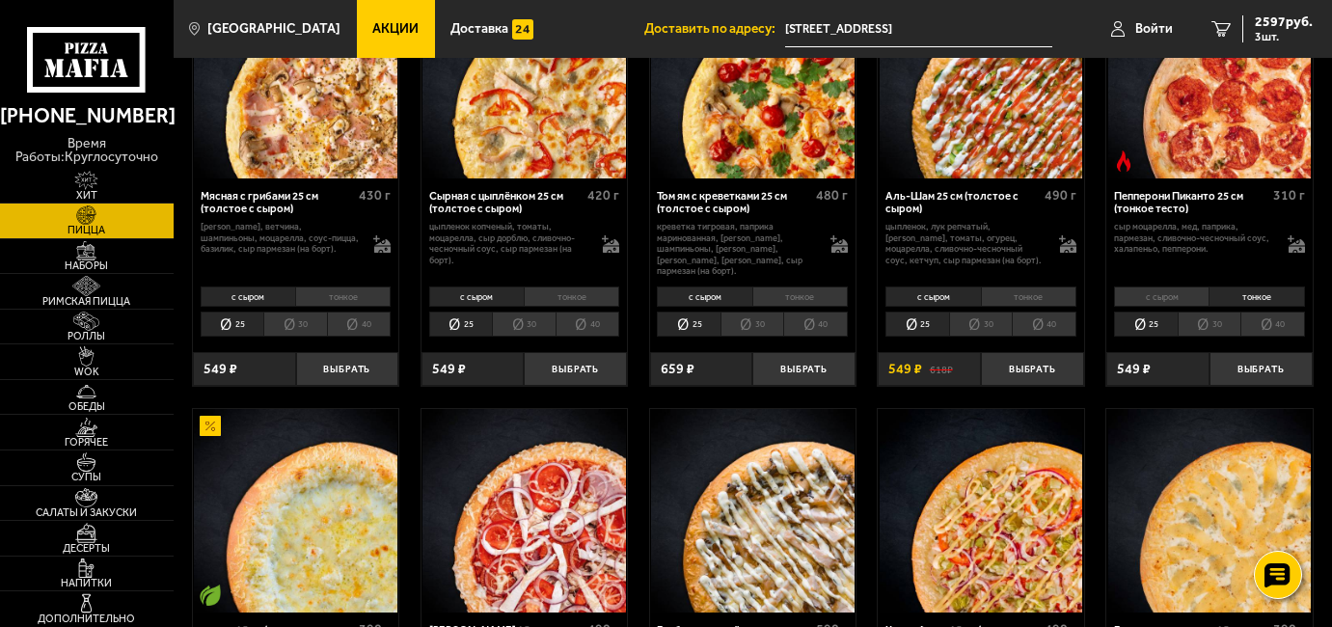
click at [1191, 286] on li "с сыром" at bounding box center [1161, 296] width 95 height 20
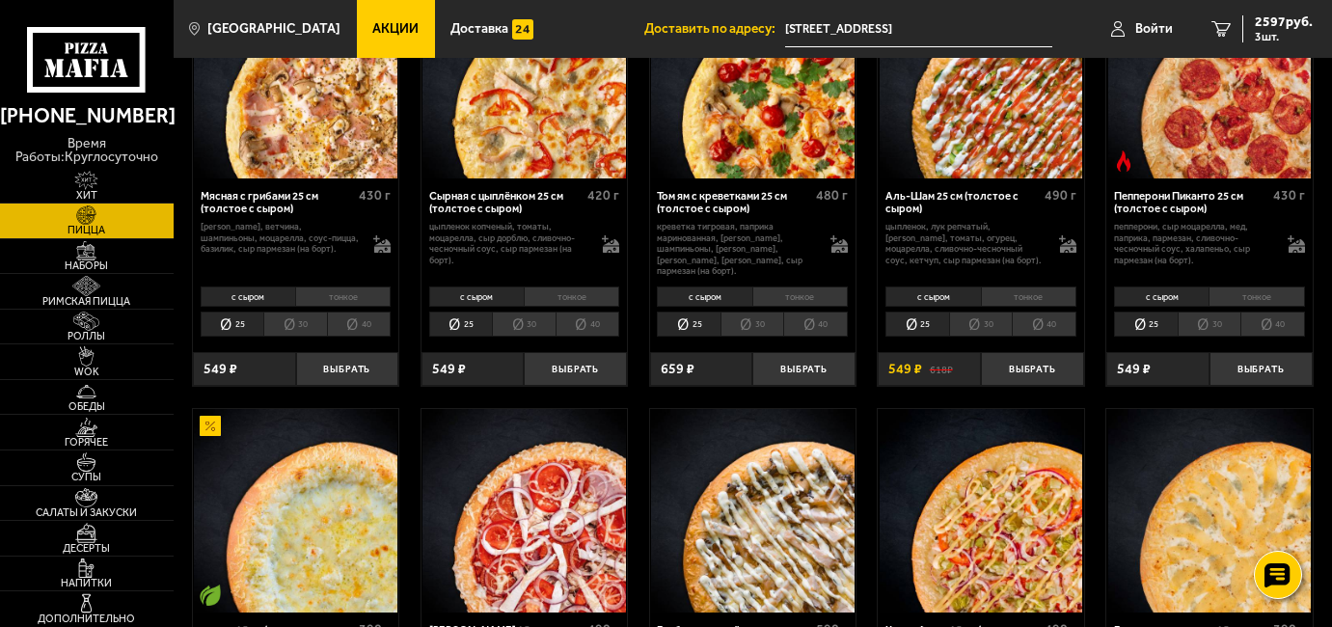
click at [1253, 288] on li "тонкое" at bounding box center [1256, 296] width 95 height 20
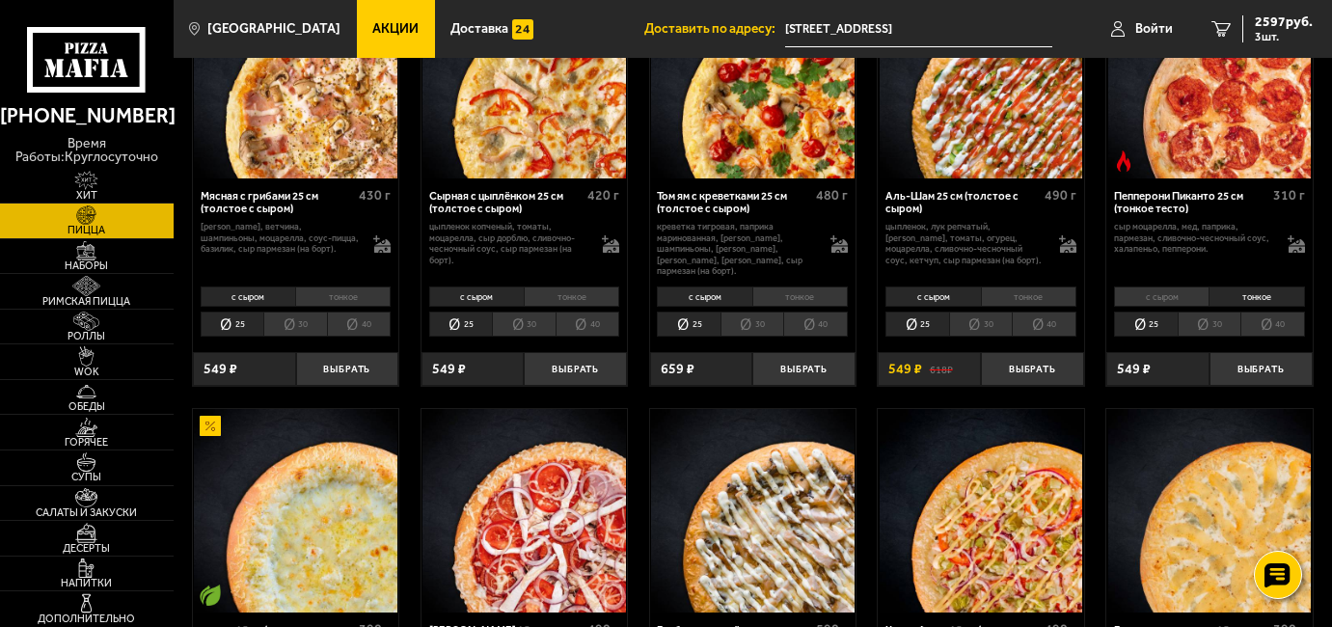
click at [1218, 315] on li "30" at bounding box center [1209, 325] width 63 height 26
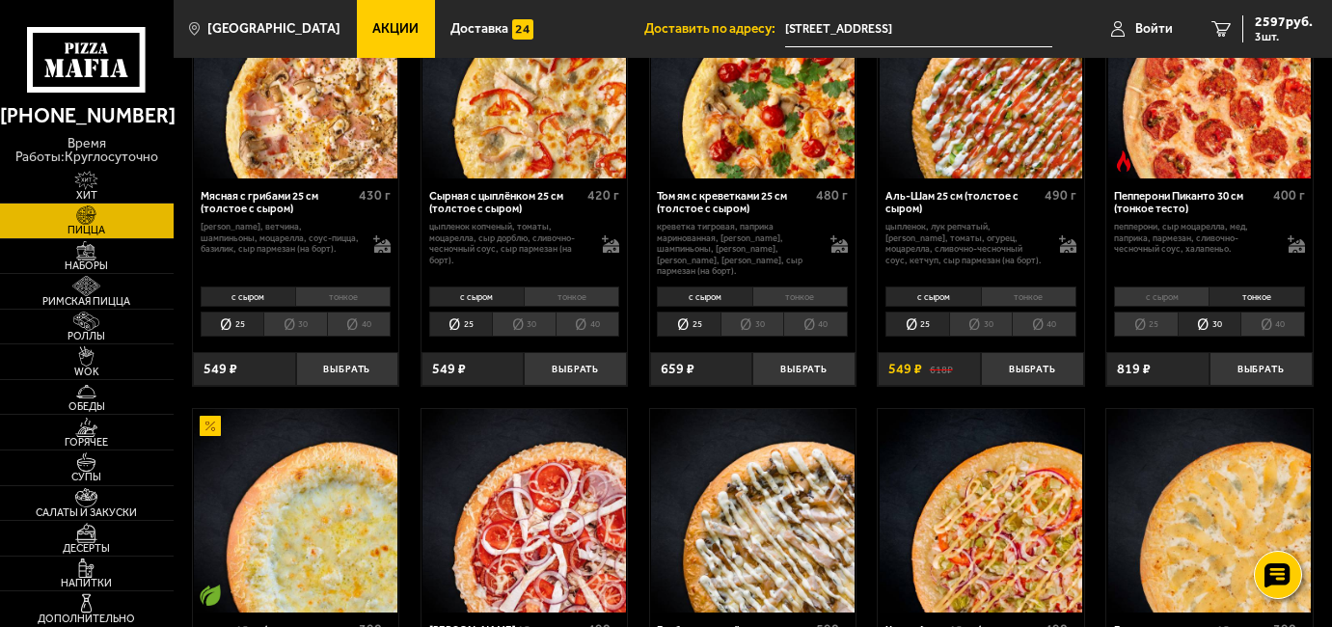
click at [1138, 312] on li "25" at bounding box center [1145, 325] width 63 height 26
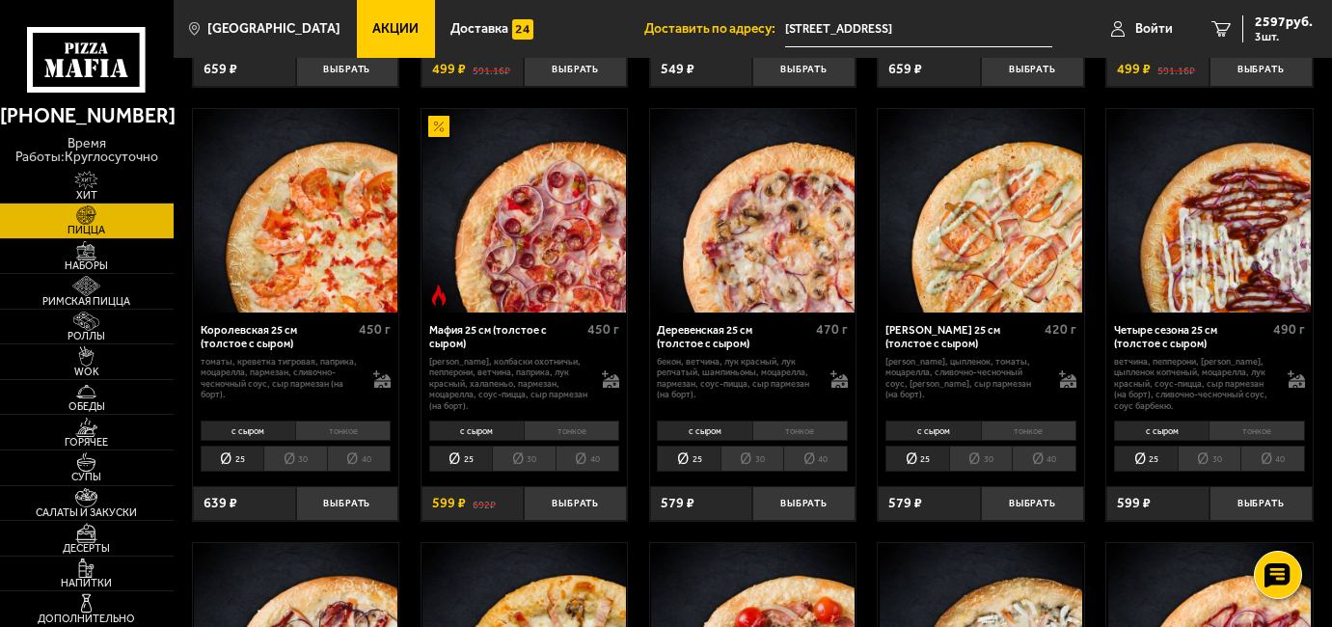
scroll to position [1805, 0]
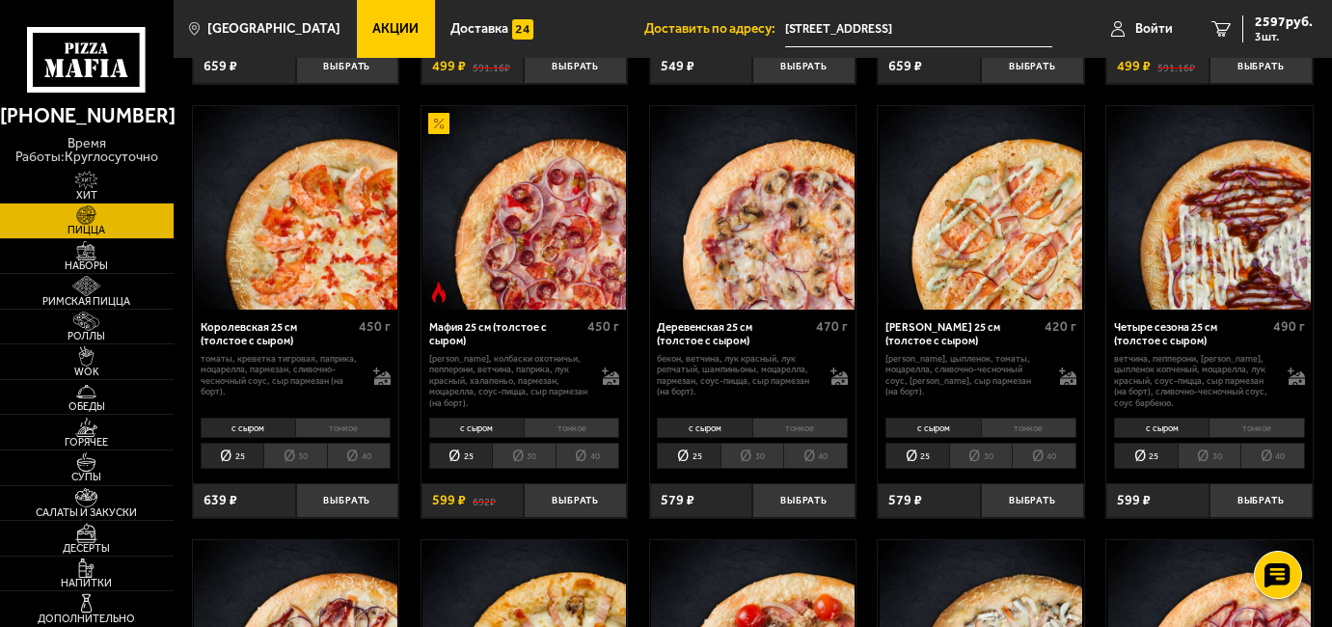
click at [520, 449] on li "30" at bounding box center [523, 456] width 63 height 26
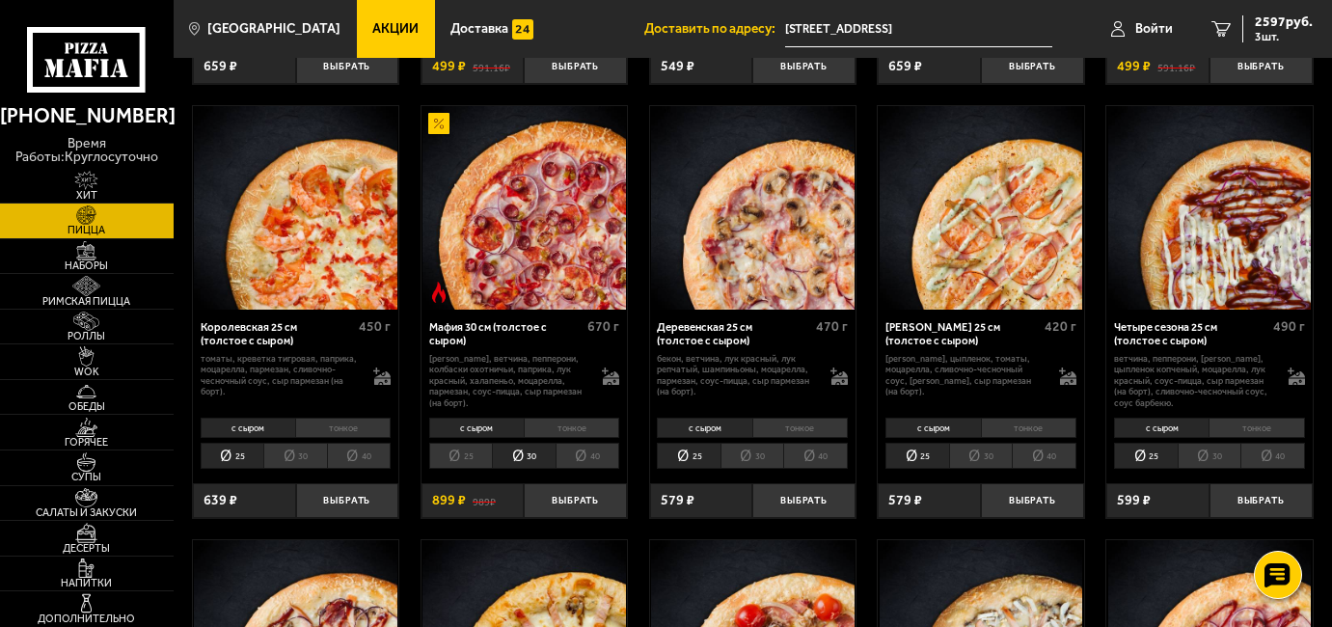
click at [582, 418] on li "тонкое" at bounding box center [571, 428] width 95 height 20
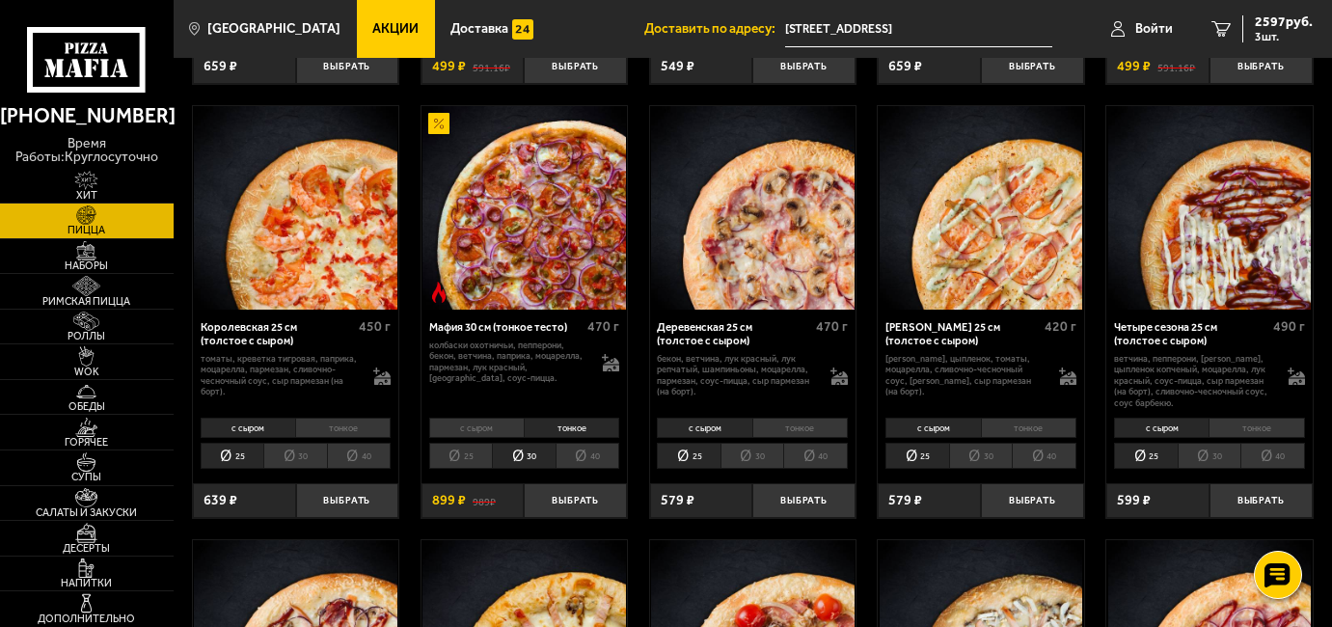
click at [489, 426] on li "с сыром" at bounding box center [476, 428] width 95 height 20
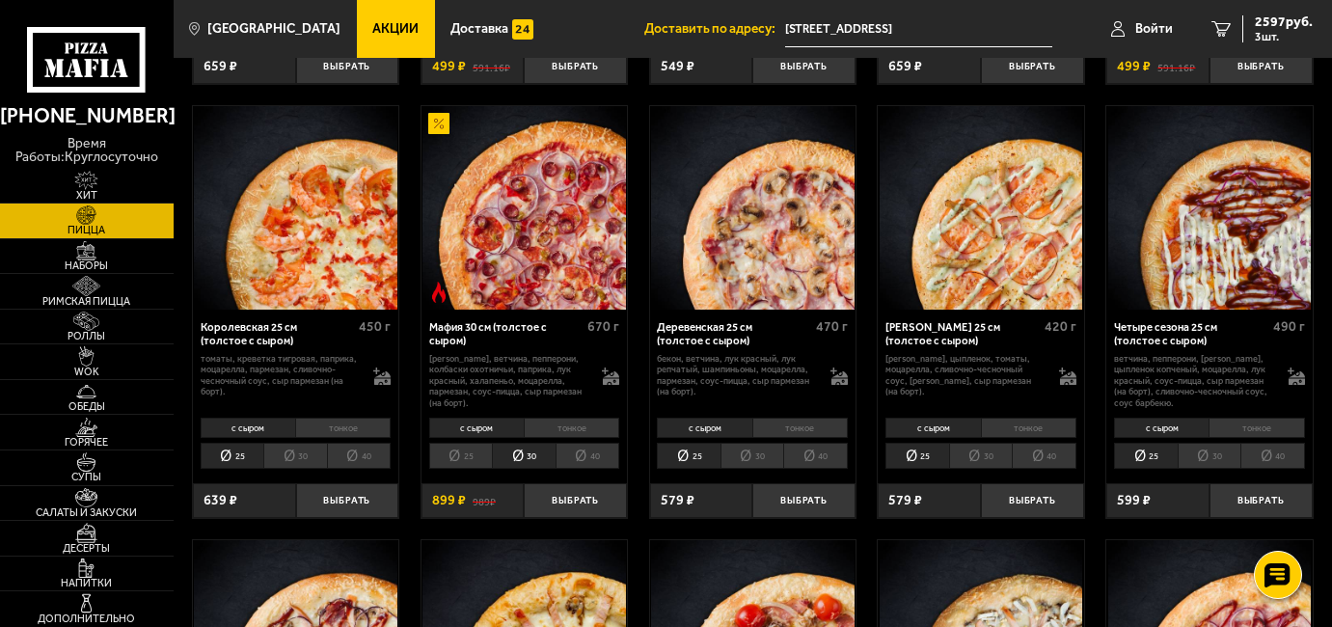
click at [465, 457] on li "25" at bounding box center [460, 456] width 63 height 26
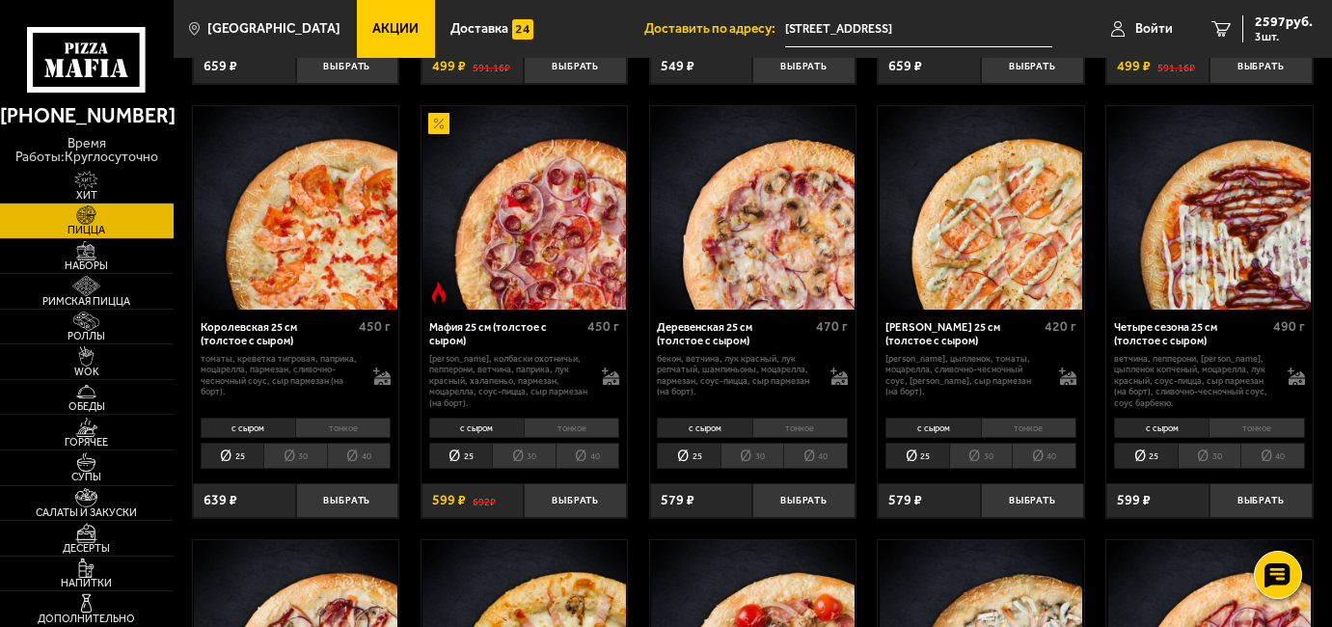
click at [513, 457] on li "30" at bounding box center [523, 456] width 63 height 26
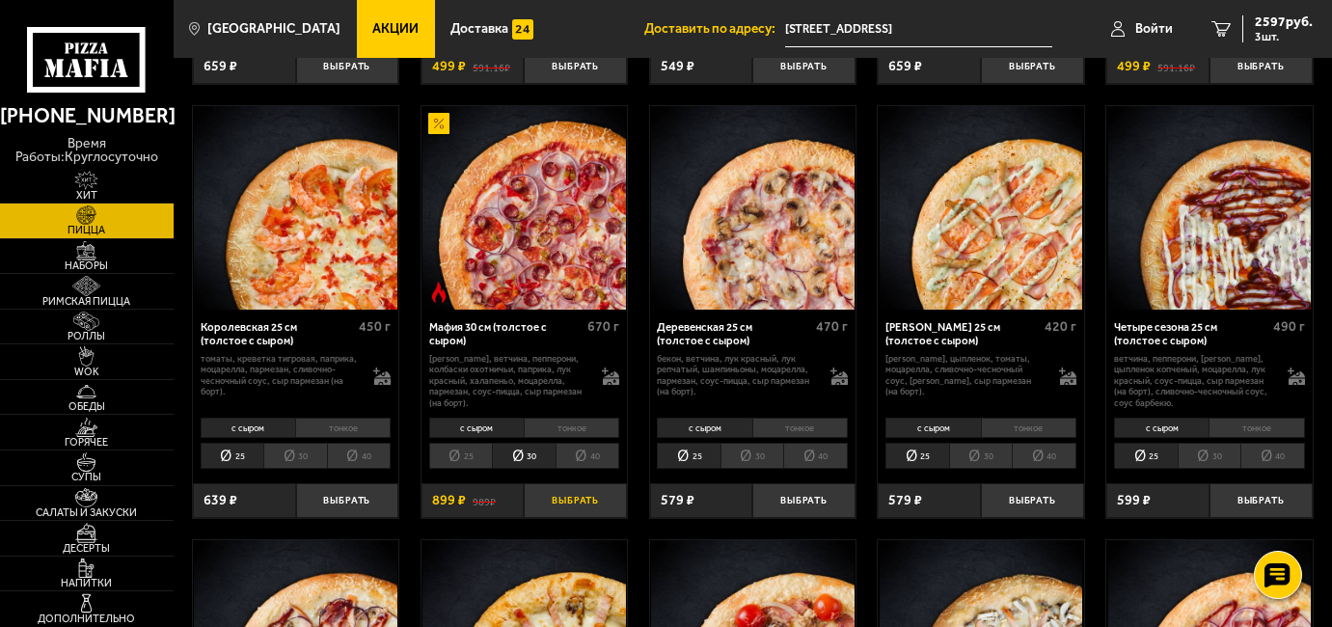
click at [563, 489] on button "Выбрать" at bounding box center [575, 500] width 103 height 34
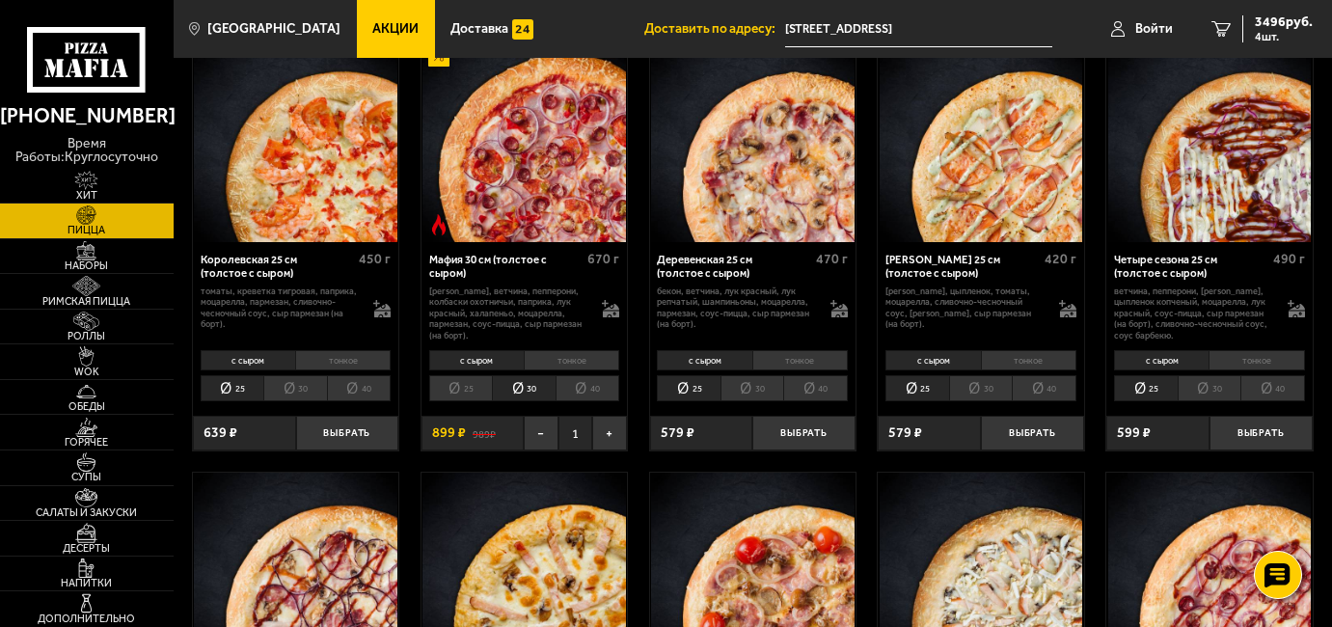
scroll to position [1870, 0]
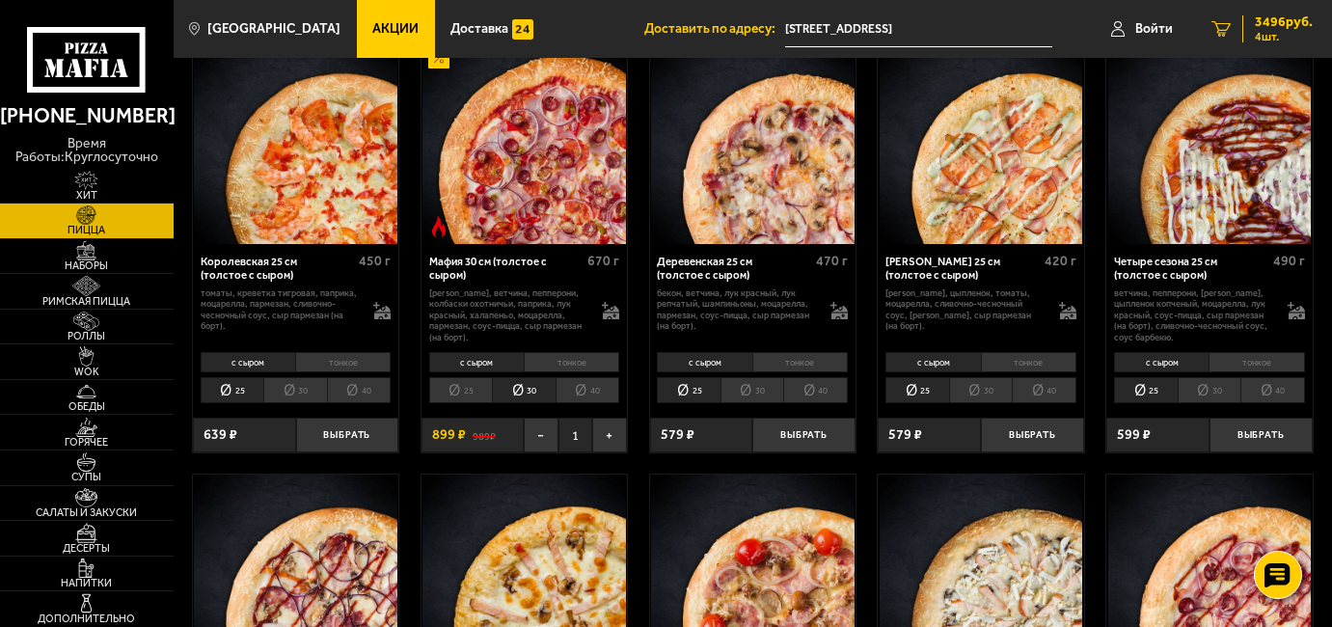
click at [1277, 31] on span "4 шт." at bounding box center [1284, 37] width 58 height 12
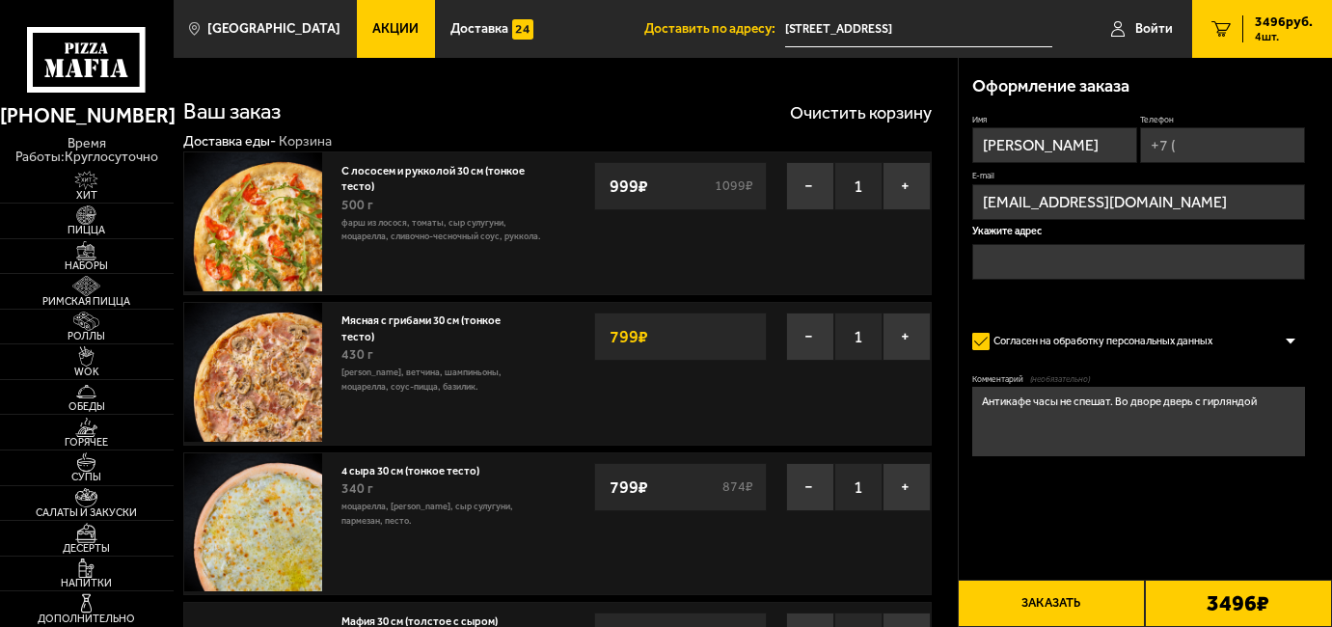
type input "[STREET_ADDRESS]"
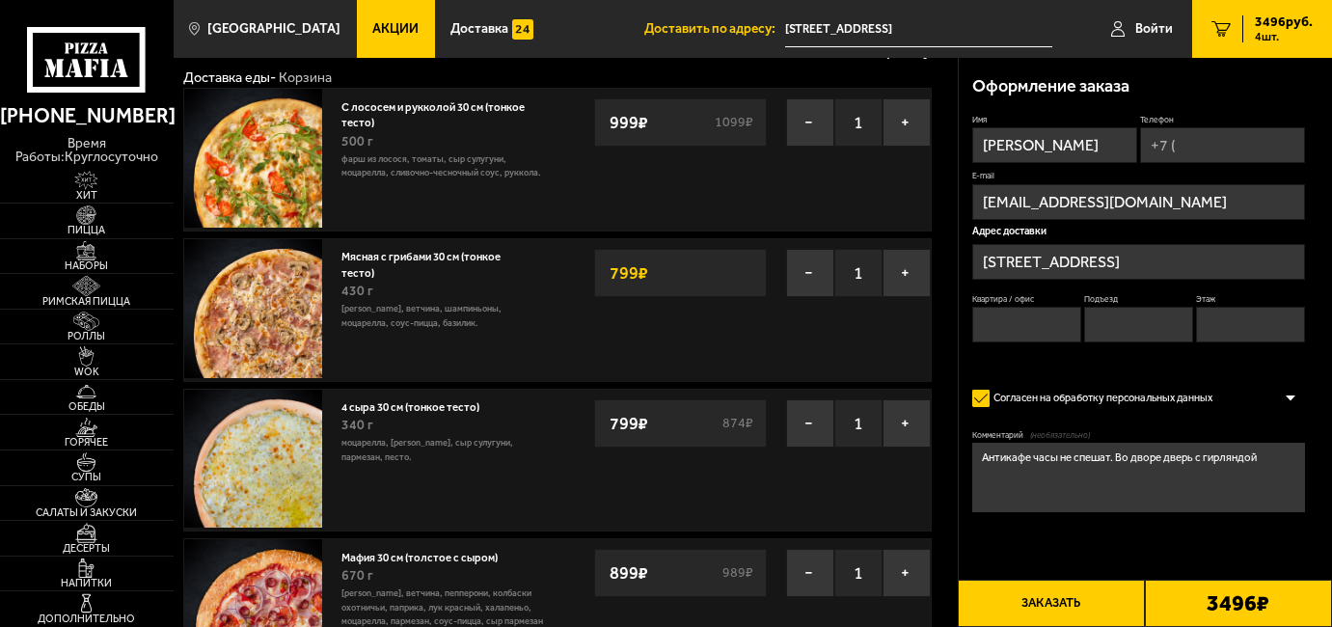
scroll to position [63, 0]
click at [1070, 604] on button "Заказать" at bounding box center [1051, 603] width 187 height 47
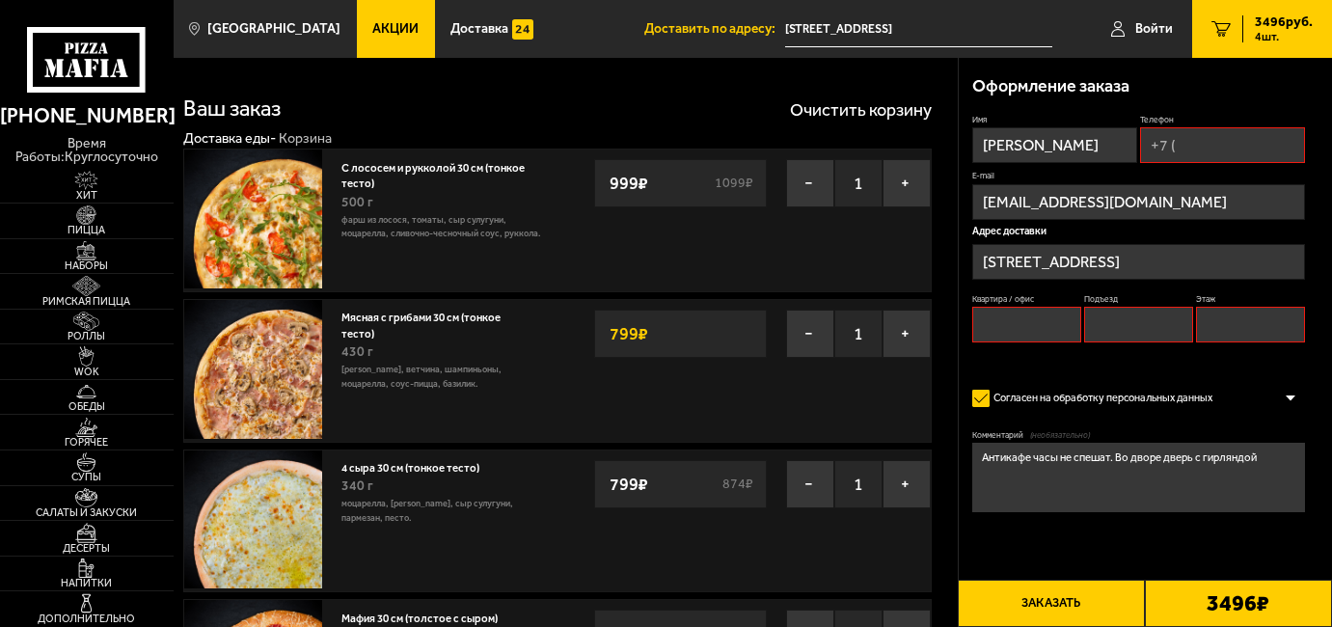
scroll to position [0, 0]
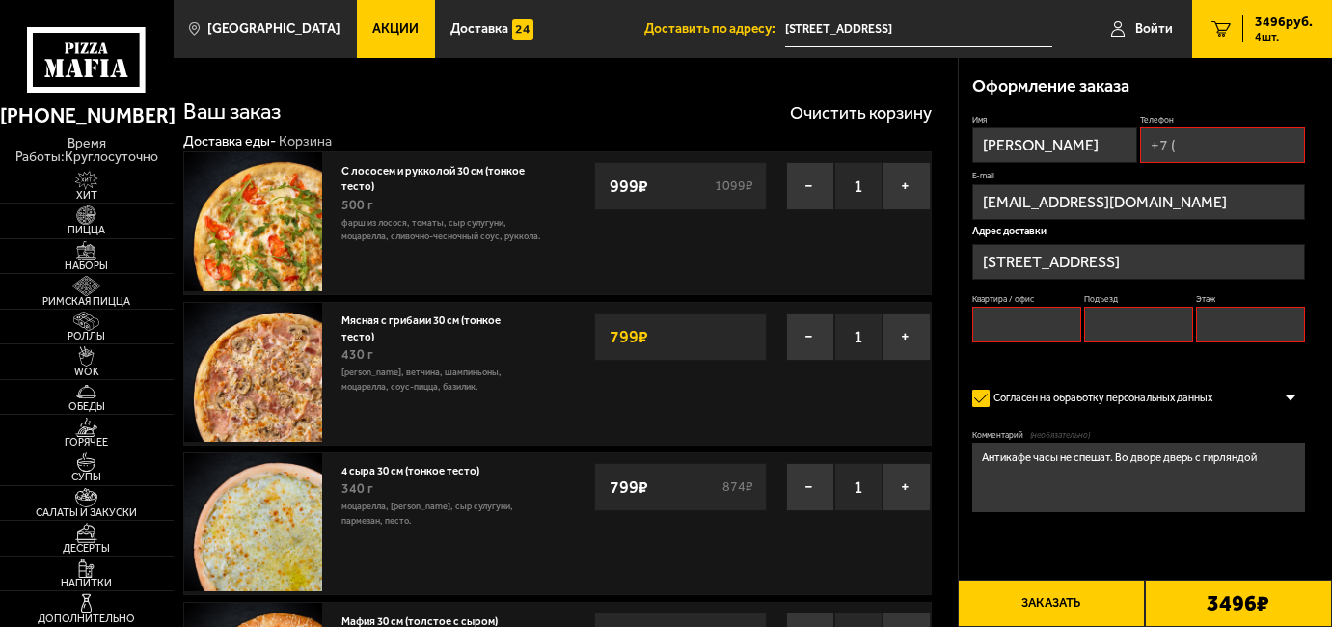
click at [1222, 153] on input "Телефон" at bounding box center [1222, 145] width 165 height 36
type input "[PHONE_NUMBER]"
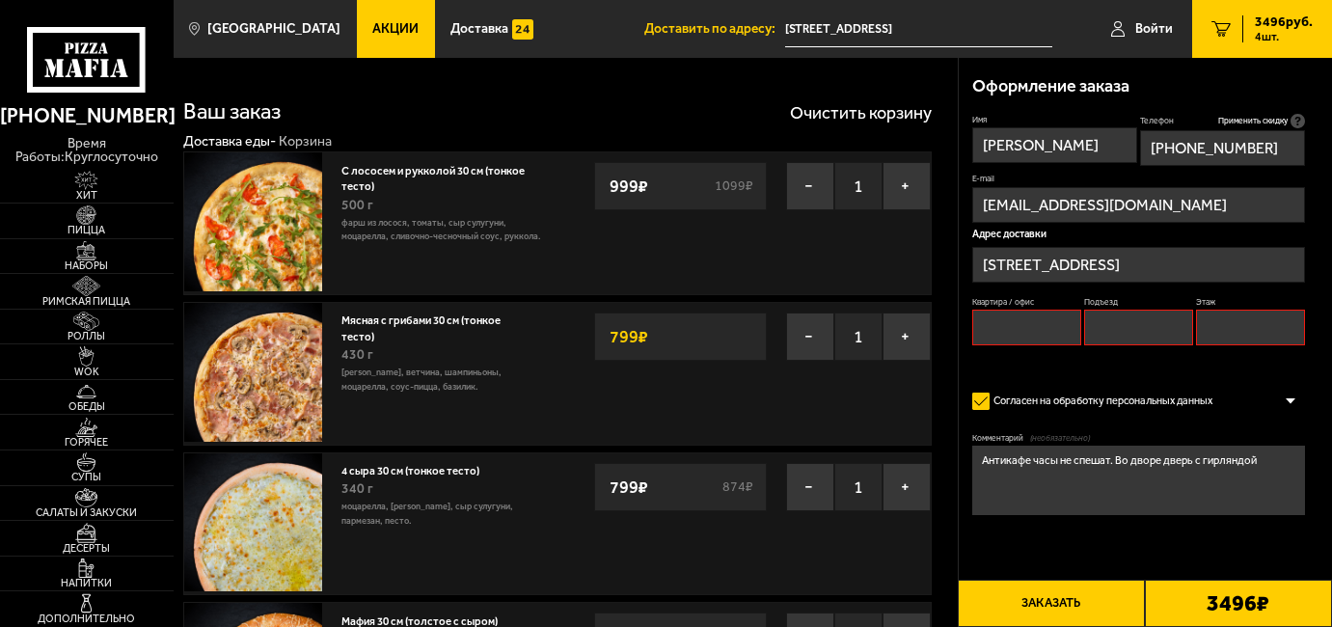
click at [1033, 331] on input "Квартира / офис" at bounding box center [1027, 328] width 110 height 36
type input "1"
click at [1158, 337] on input "1" at bounding box center [1139, 328] width 110 height 36
type input "1"
click at [1232, 332] on input "1" at bounding box center [1251, 328] width 110 height 36
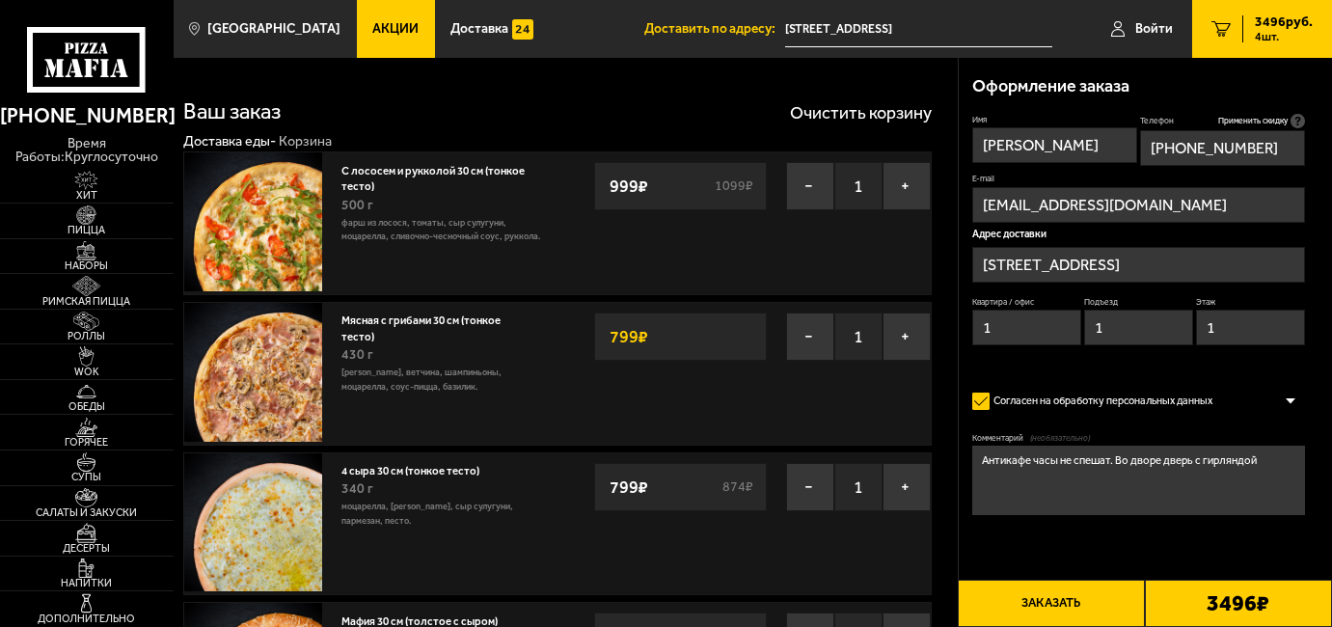
type input "1"
click at [1051, 606] on button "Заказать" at bounding box center [1051, 603] width 187 height 47
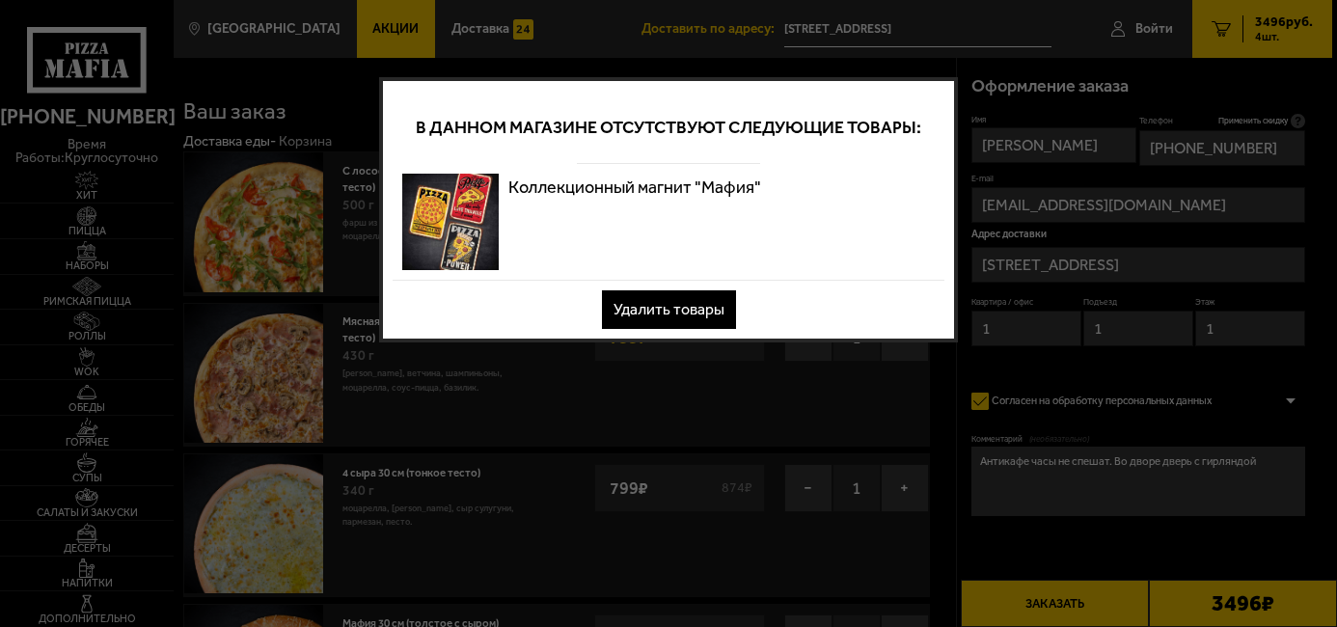
click at [684, 312] on button "Удалить товары" at bounding box center [669, 309] width 134 height 39
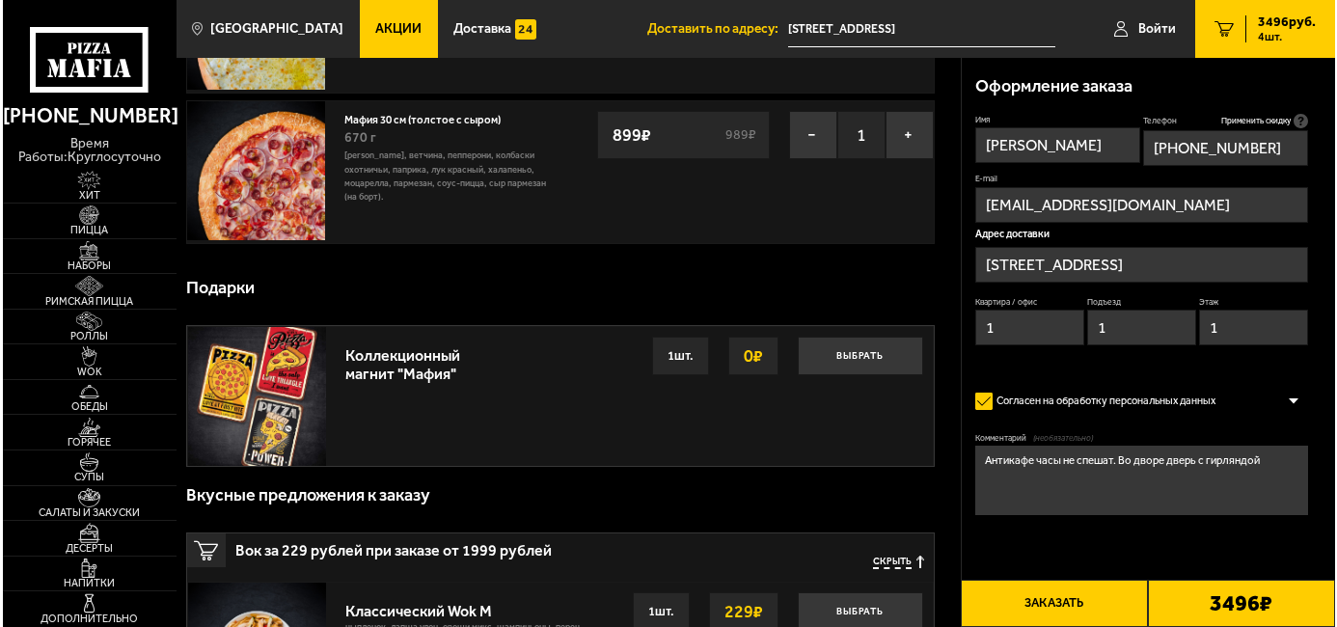
scroll to position [529, 0]
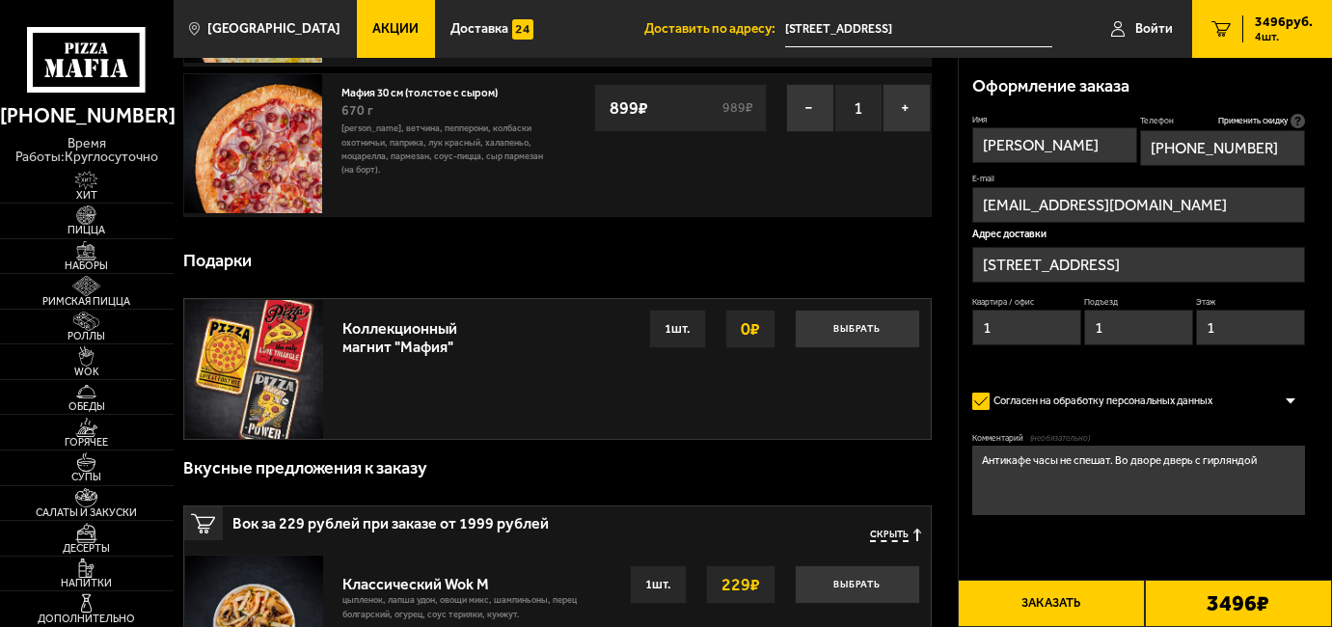
click at [1057, 606] on button "Заказать" at bounding box center [1051, 603] width 187 height 47
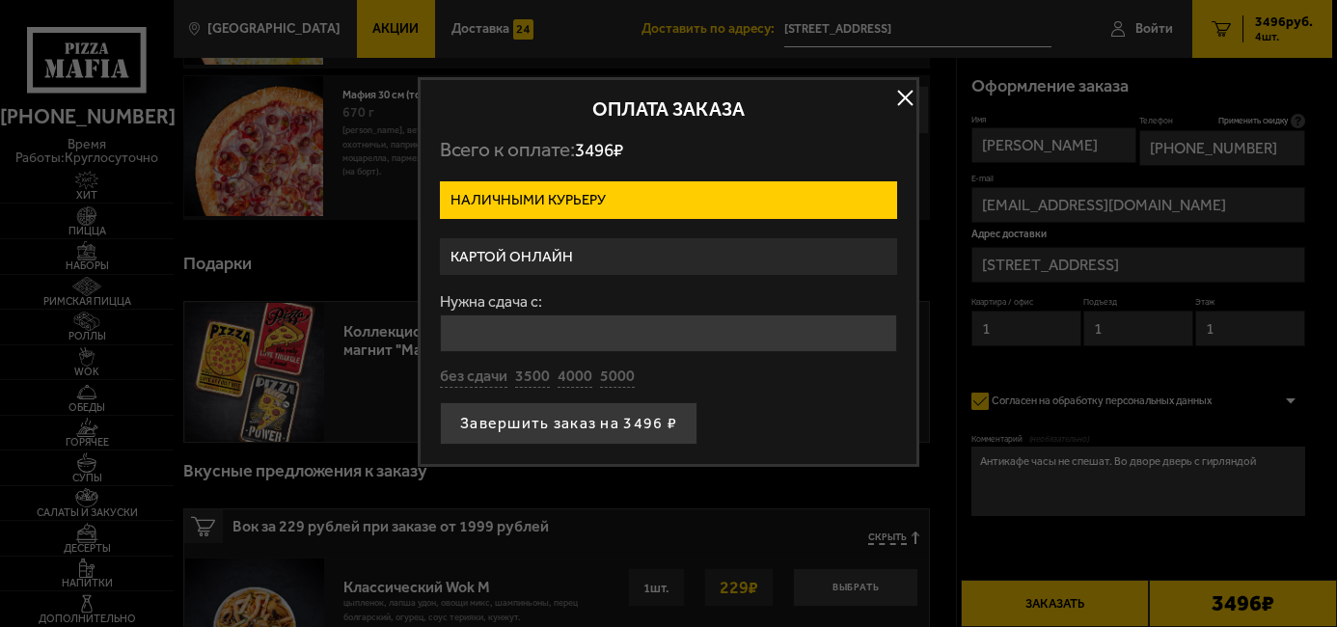
click at [536, 252] on label "Картой онлайн" at bounding box center [668, 257] width 457 height 38
click at [0, 0] on input "Картой онлайн" at bounding box center [0, 0] width 0 height 0
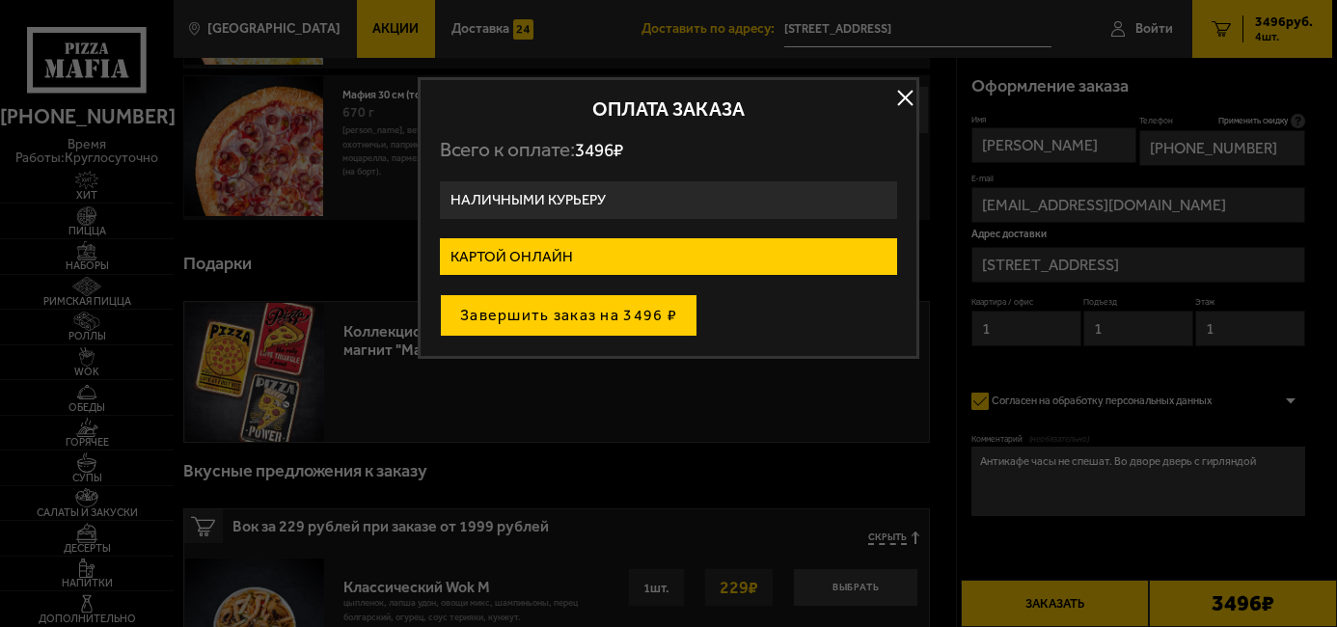
click at [598, 317] on button "Завершить заказ на 3496 ₽" at bounding box center [569, 315] width 258 height 42
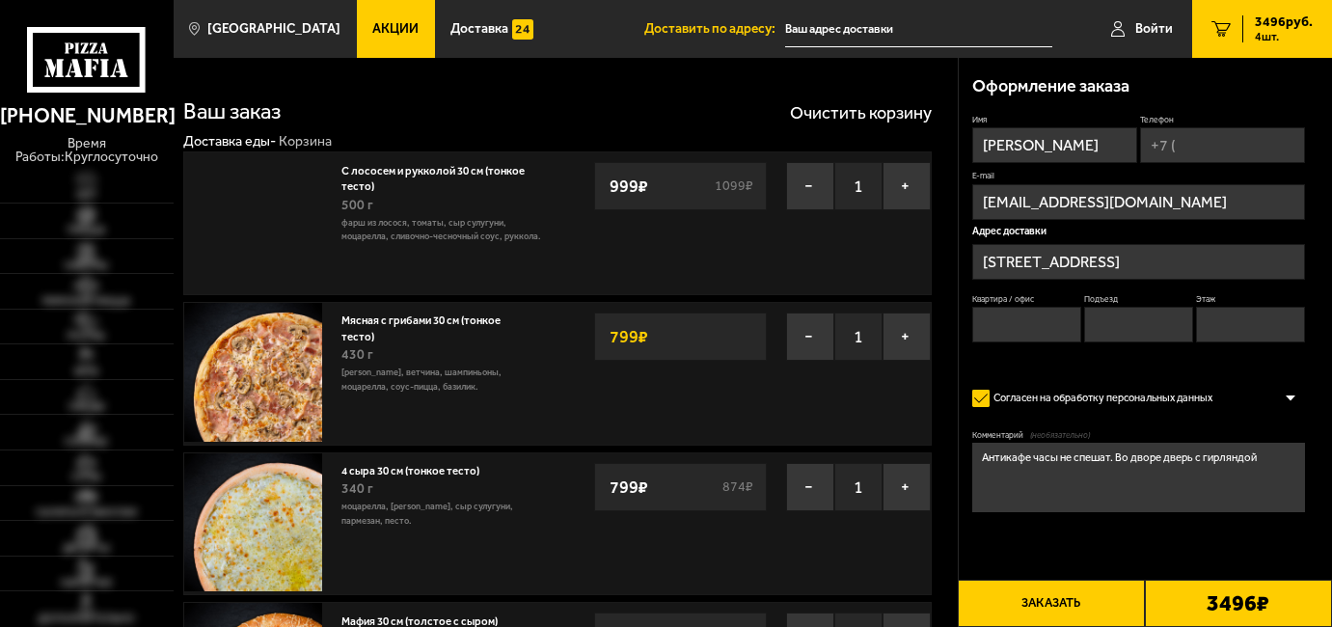
scroll to position [529, 0]
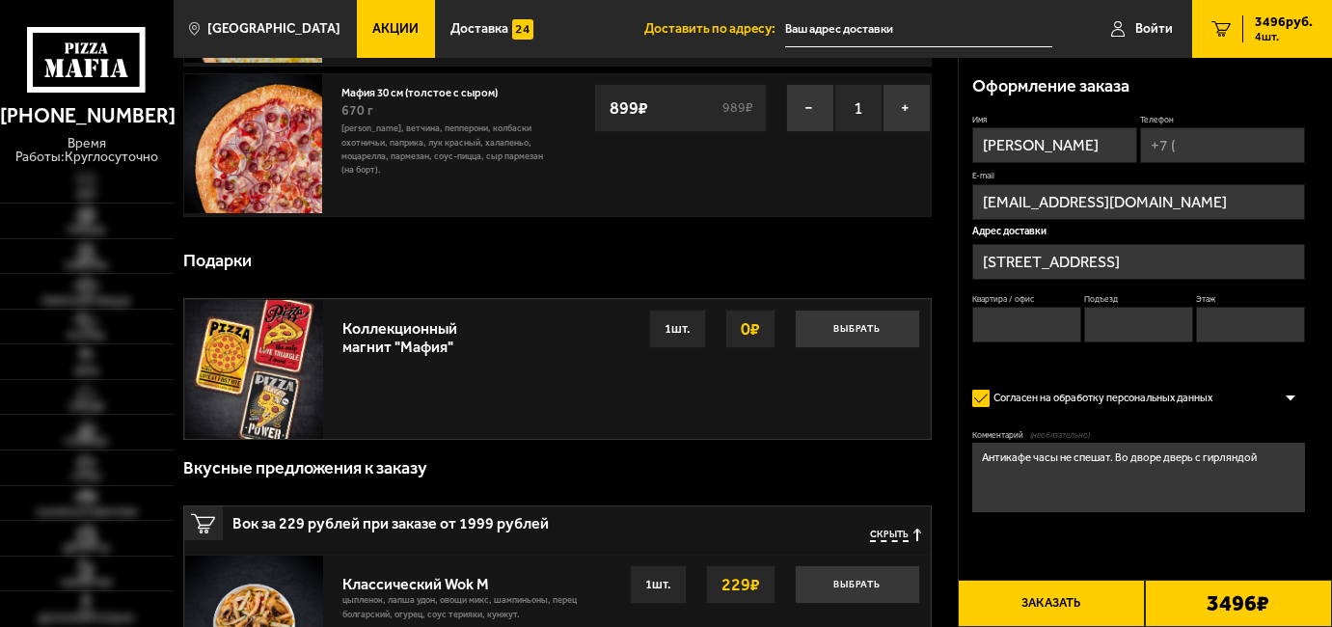
type input "[STREET_ADDRESS]"
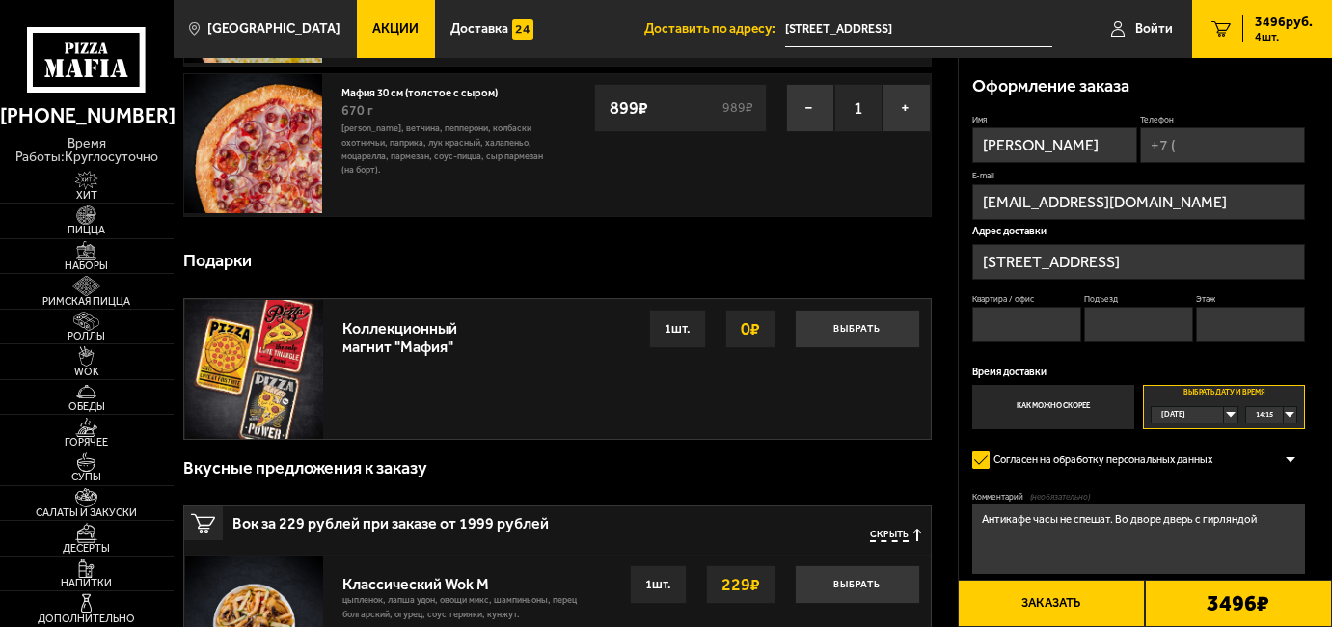
drag, startPoint x: 0, startPoint y: 0, endPoint x: 1005, endPoint y: 316, distance: 1053.7
click at [1005, 316] on input "Квартира / офис" at bounding box center [1027, 325] width 110 height 36
type input "1"
click at [1130, 325] on input "1" at bounding box center [1139, 325] width 110 height 36
type input "1"
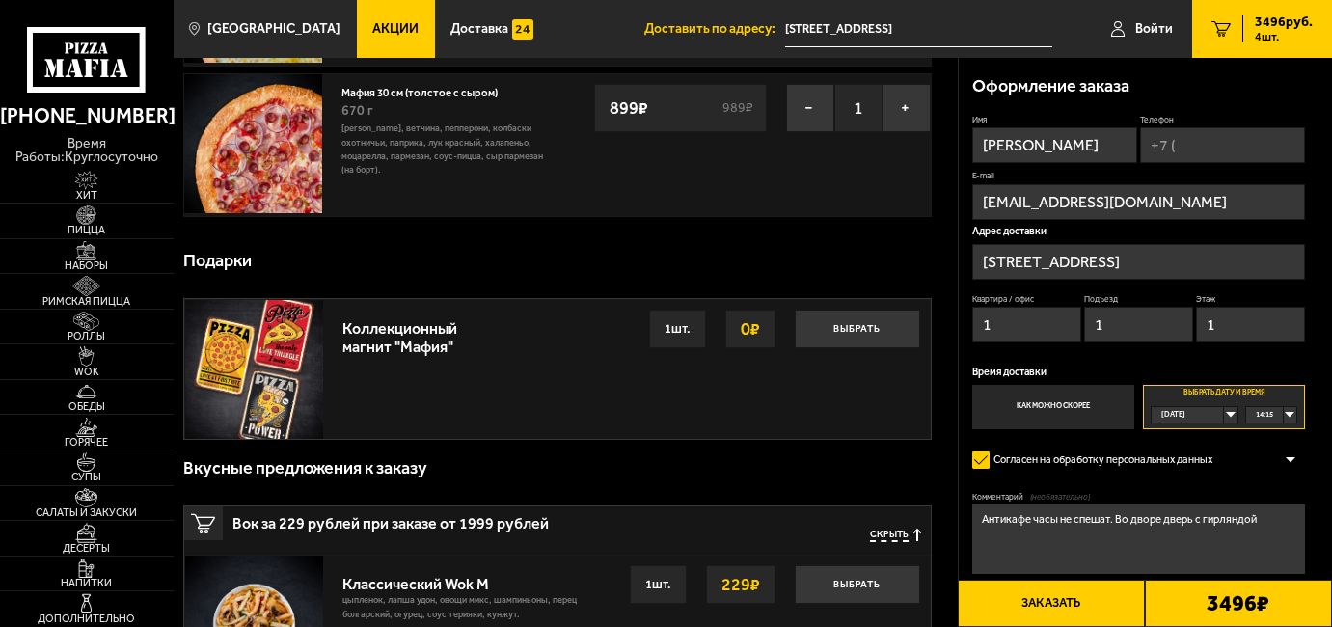
click at [1264, 337] on input "1" at bounding box center [1251, 325] width 110 height 36
type input "1"
click at [1199, 129] on input "Телефон" at bounding box center [1222, 145] width 165 height 36
type input "[PHONE_NUMBER]"
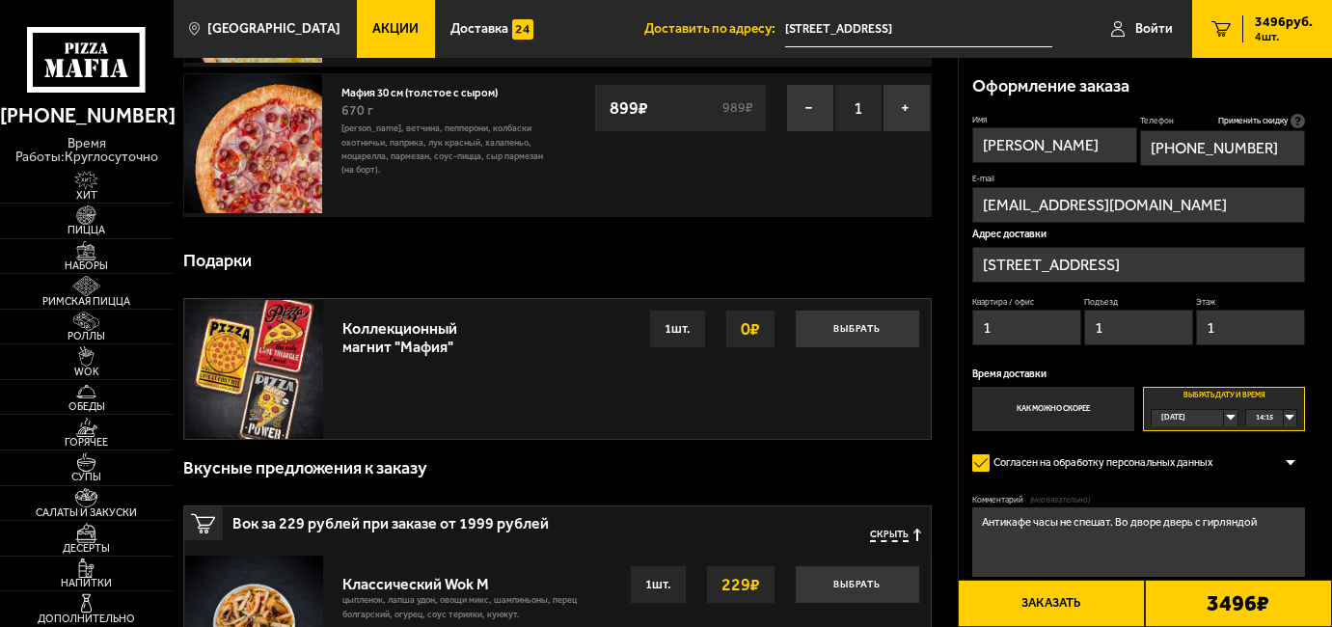
click at [1268, 420] on span "14:15" at bounding box center [1264, 418] width 17 height 16
click at [1259, 514] on span "15:30" at bounding box center [1265, 521] width 17 height 16
click at [1084, 418] on label "Как можно скорее" at bounding box center [1053, 409] width 162 height 44
click at [0, 0] on input "Как можно скорее" at bounding box center [0, 0] width 0 height 0
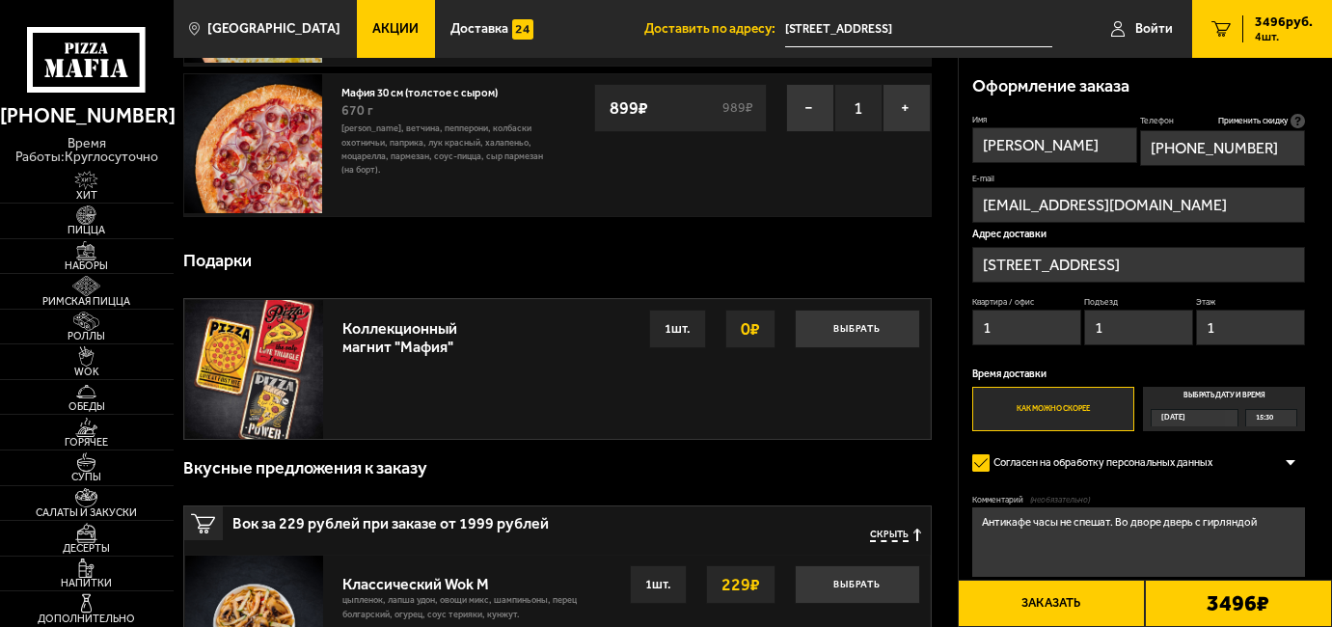
click at [1209, 394] on label "Выбрать дату и время [DATE] 15:30" at bounding box center [1224, 409] width 162 height 44
click at [0, 0] on input "Выбрать дату и время [DATE] 15:30" at bounding box center [0, 0] width 0 height 0
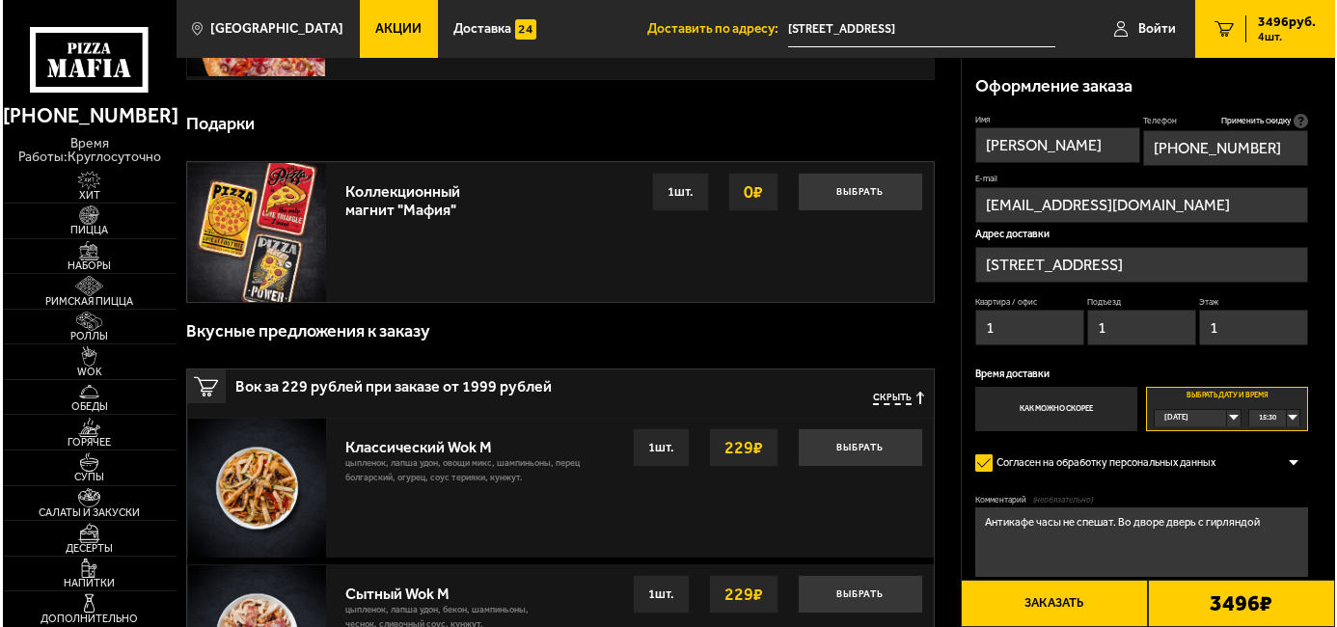
scroll to position [669, 0]
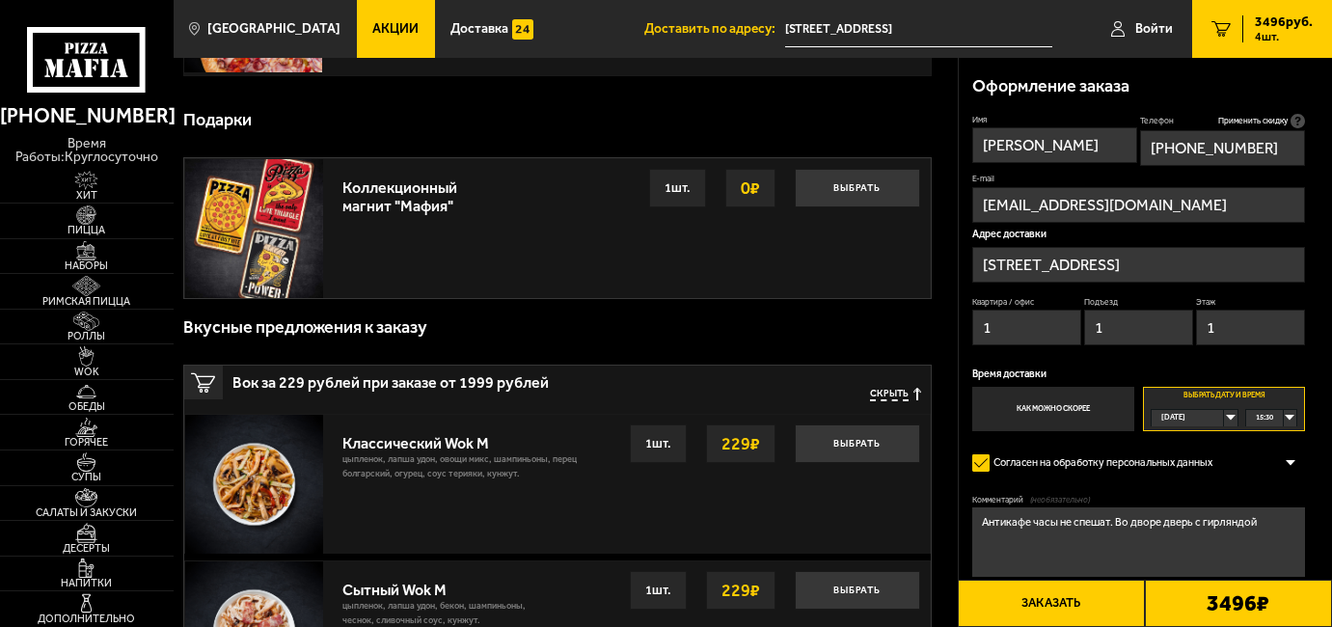
click at [1053, 613] on button "Заказать" at bounding box center [1051, 603] width 187 height 47
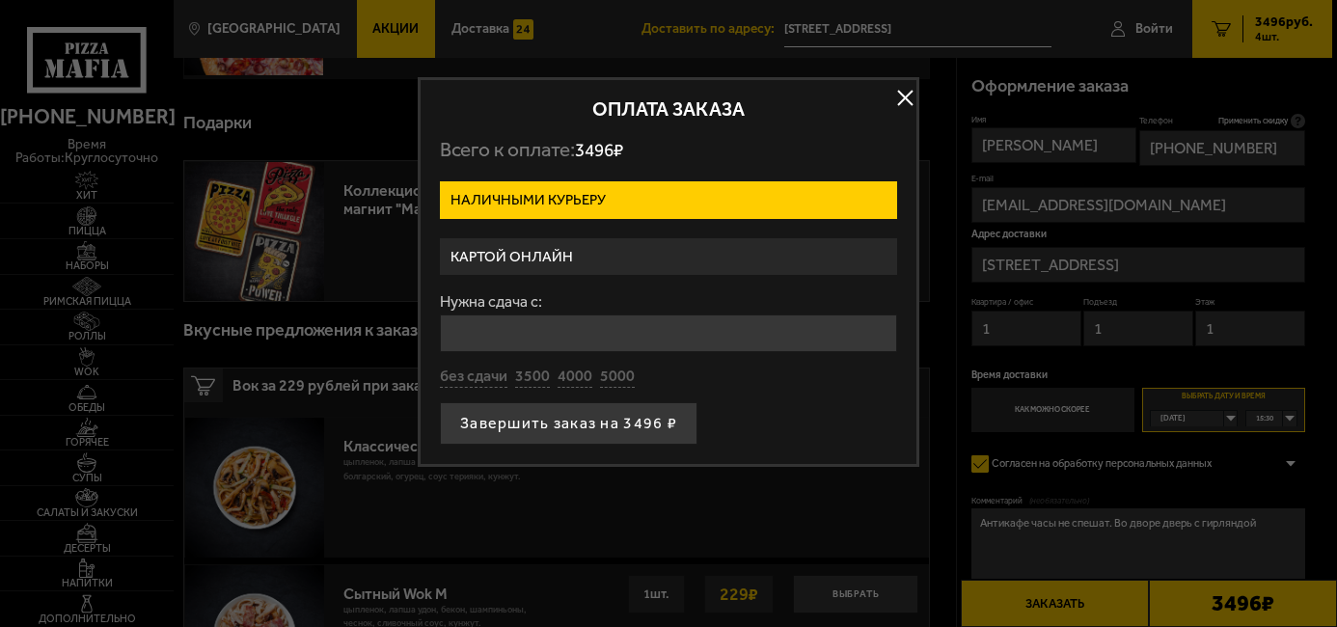
click at [553, 259] on label "Картой онлайн" at bounding box center [668, 257] width 457 height 38
click at [0, 0] on input "Картой онлайн" at bounding box center [0, 0] width 0 height 0
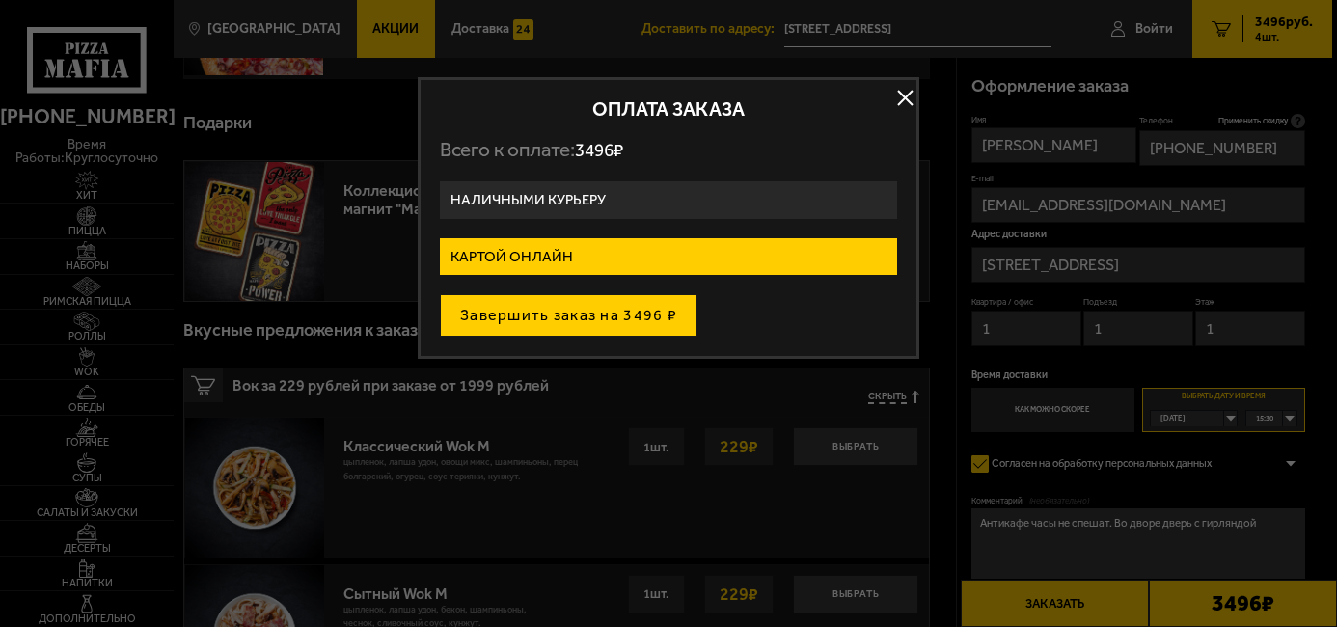
click at [612, 315] on button "Завершить заказ на 3496 ₽" at bounding box center [569, 315] width 258 height 42
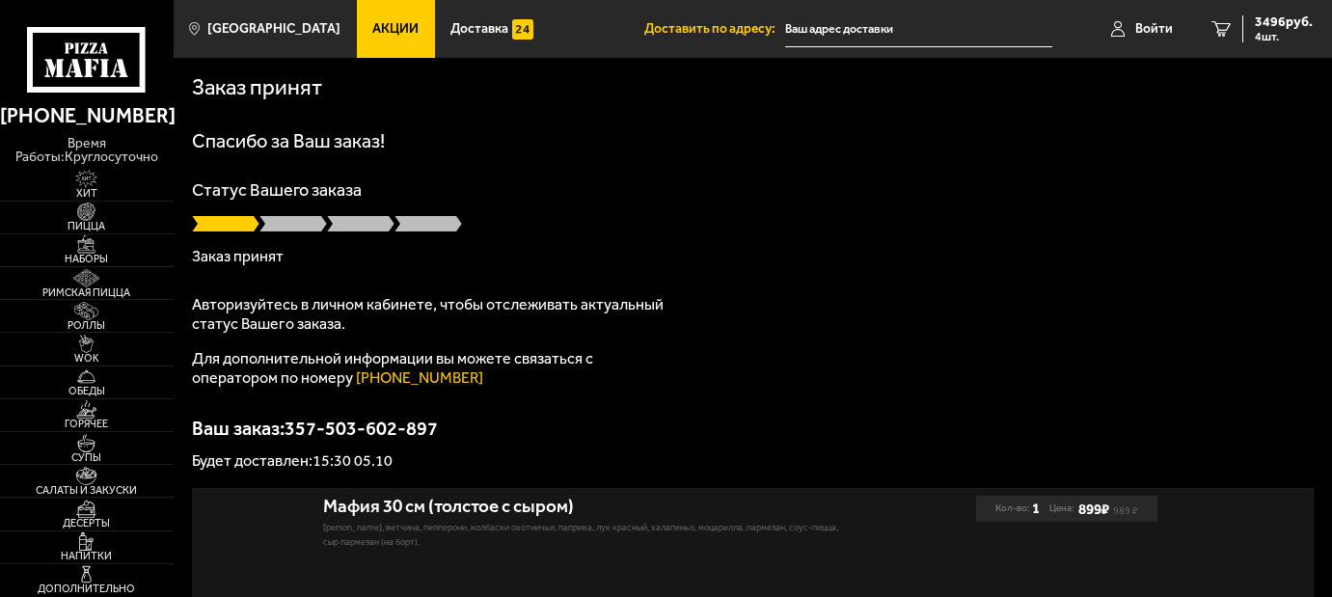
type input "[STREET_ADDRESS]"
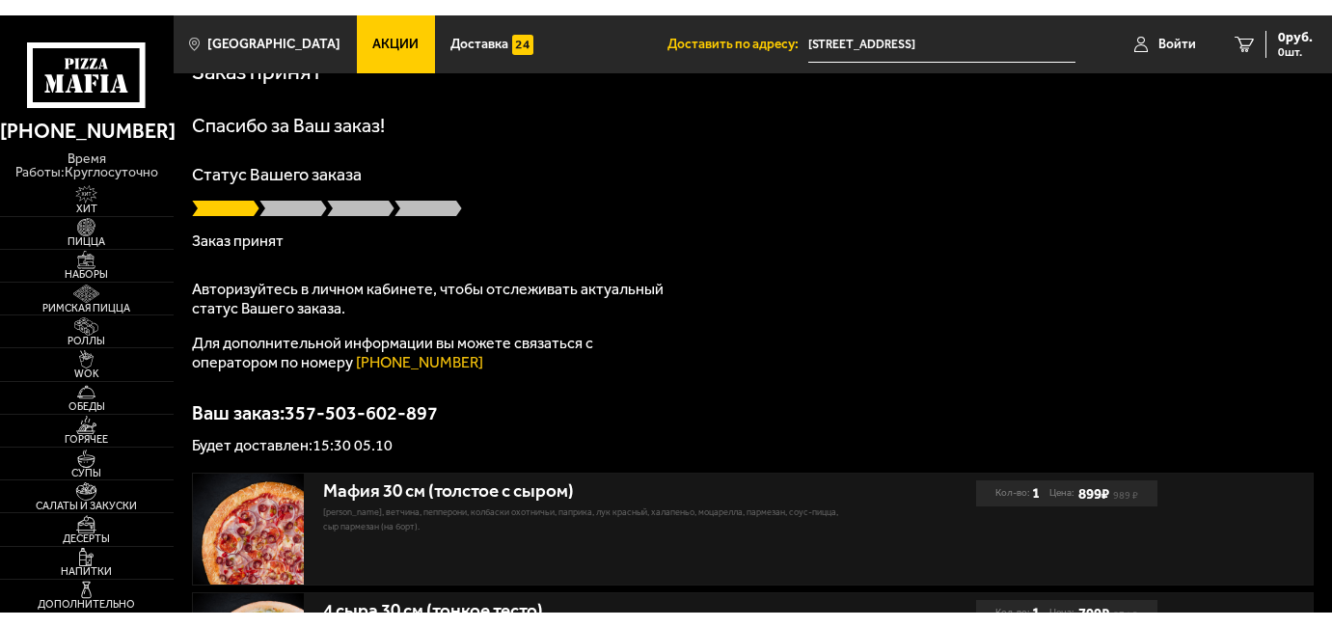
scroll to position [32, 0]
